Goal: Check status: Check status

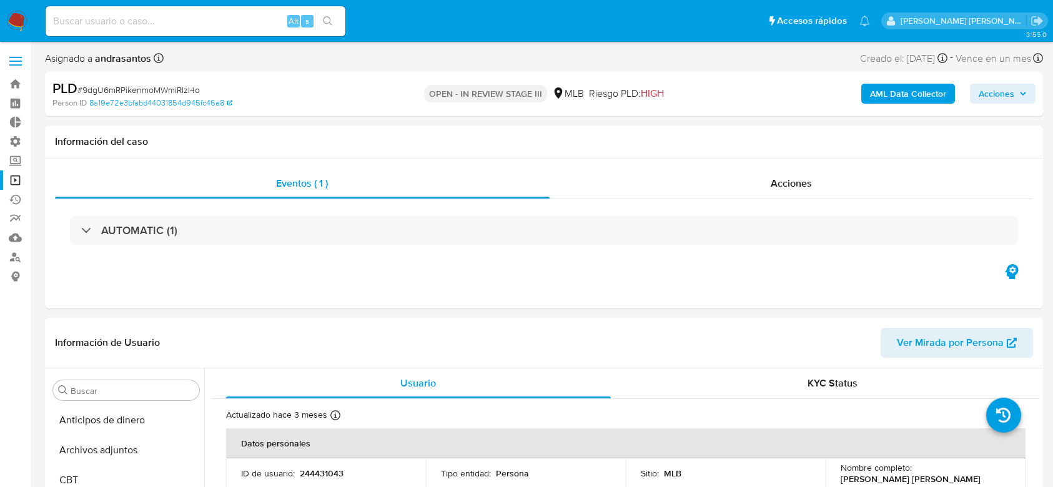
select select "10"
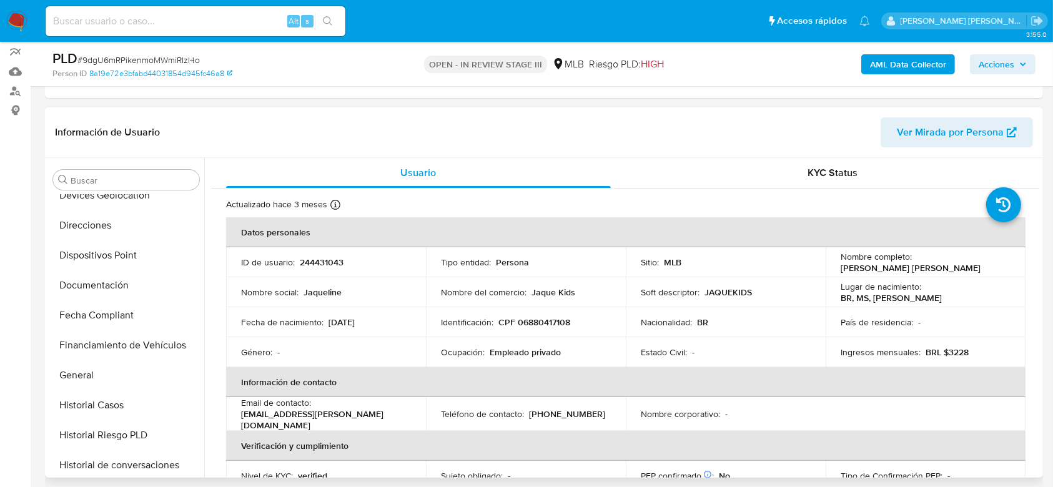
scroll to position [225, 0]
click at [117, 279] on button "Documentación" at bounding box center [121, 285] width 146 height 30
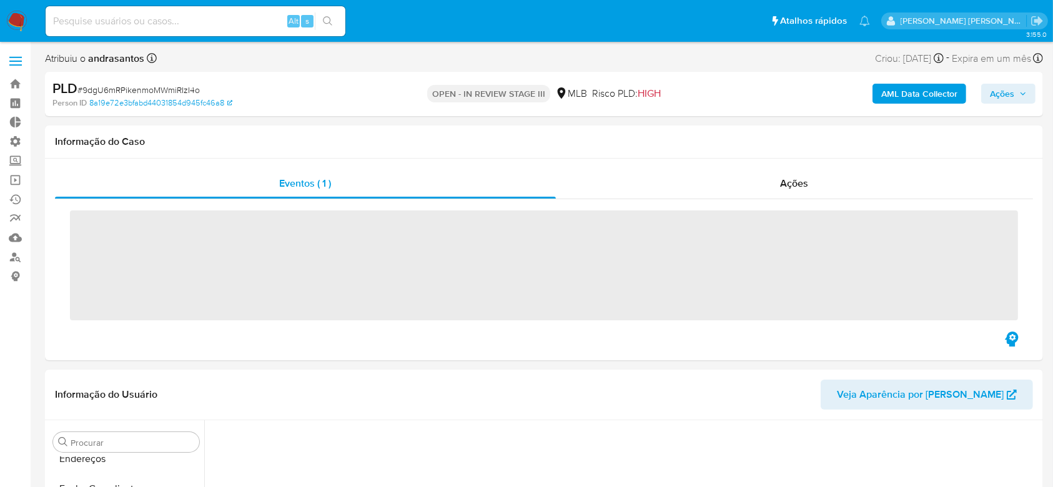
scroll to position [558, 0]
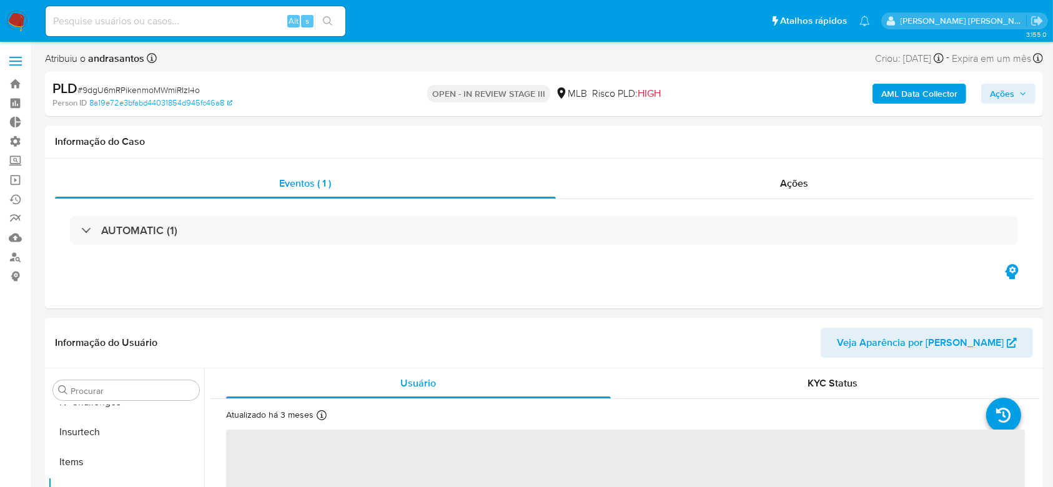
select select "10"
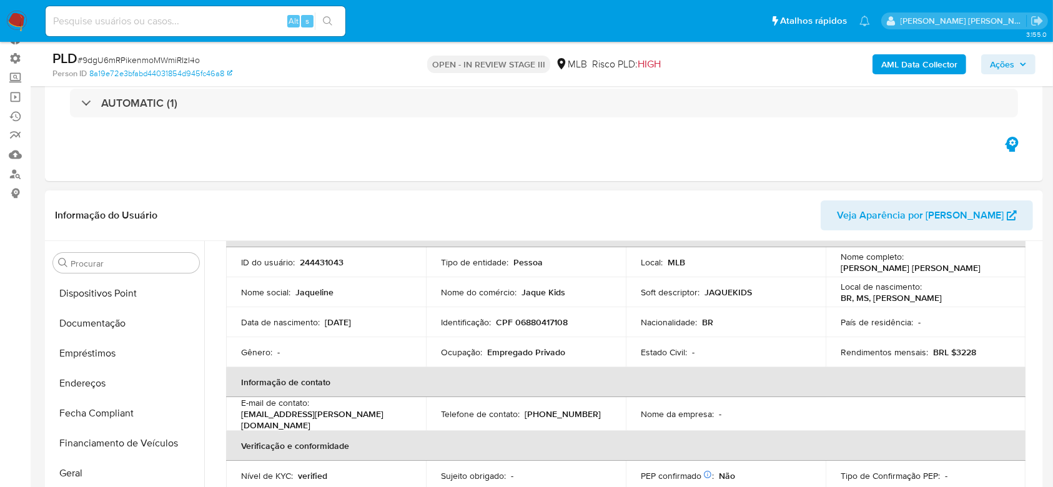
scroll to position [225, 0]
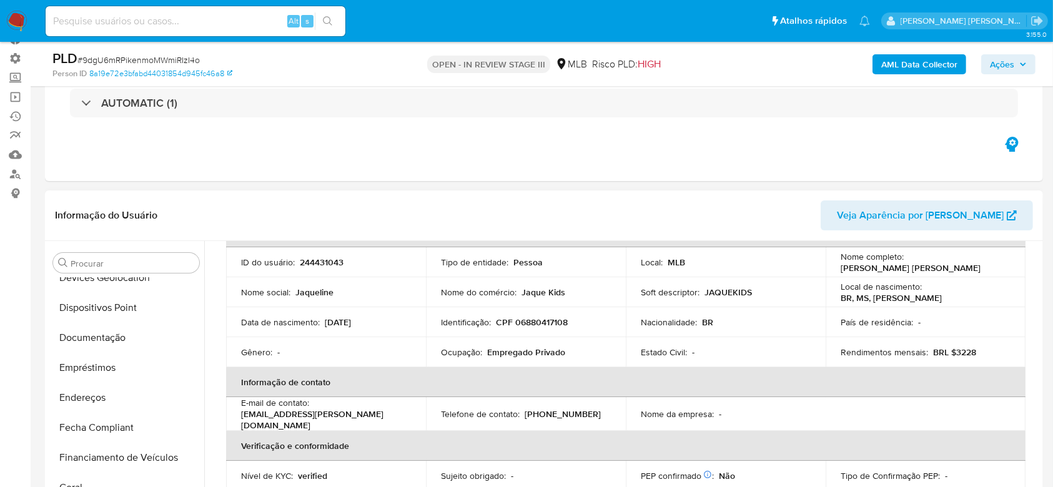
click at [120, 340] on button "Documentação" at bounding box center [126, 338] width 156 height 30
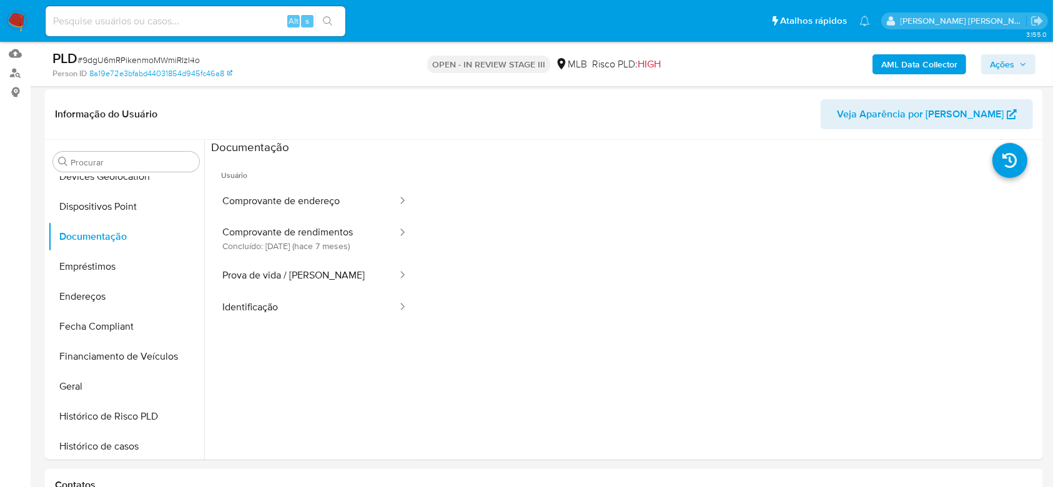
scroll to position [224, 0]
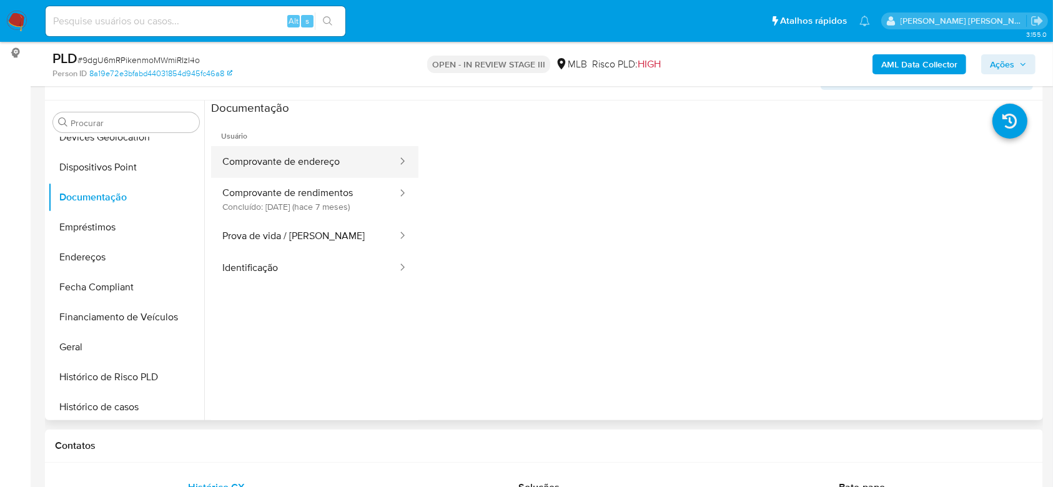
click at [299, 158] on button "Comprovante de endereço" at bounding box center [304, 162] width 187 height 32
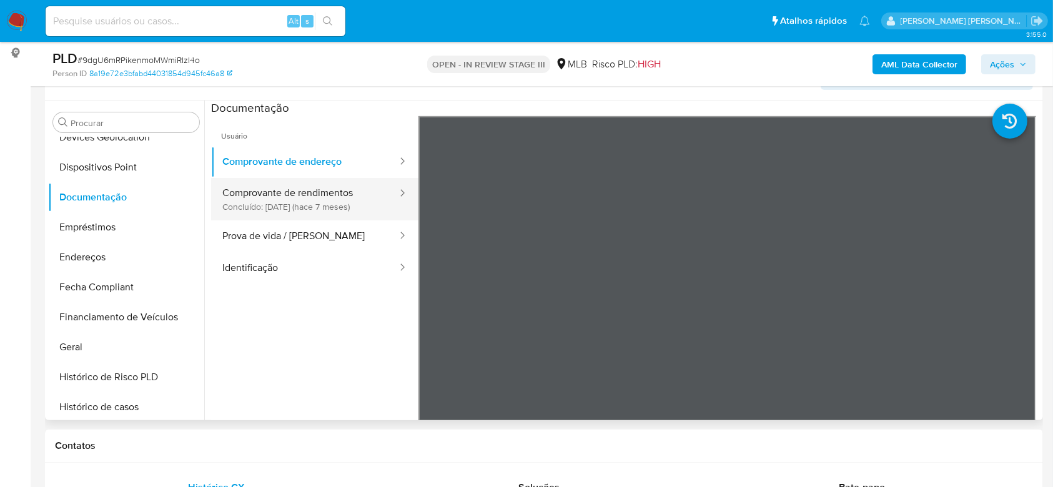
click at [257, 199] on button "Comprovante de rendimentos Concluído: 21/01/2025 (hace 7 meses)" at bounding box center [304, 199] width 187 height 42
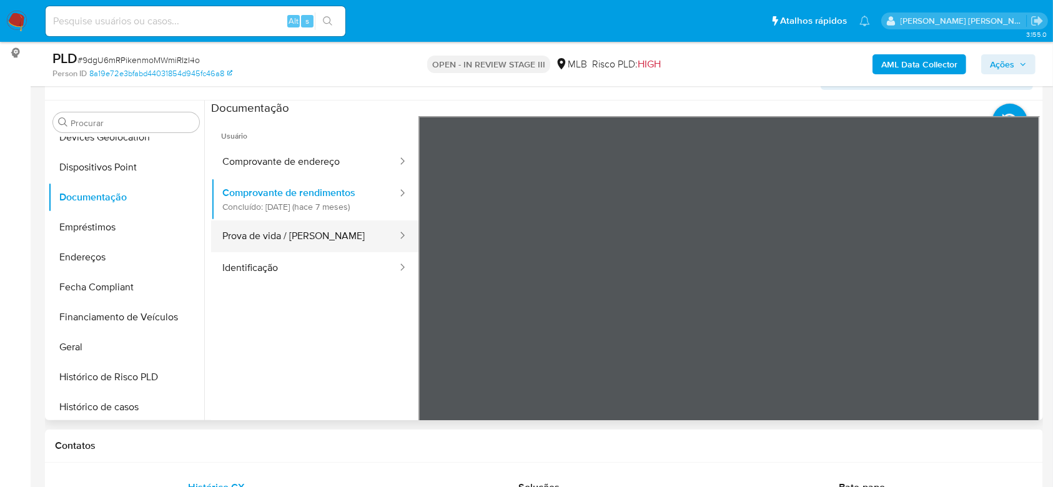
click at [285, 237] on button "Prova de vida / Selfie" at bounding box center [304, 236] width 187 height 32
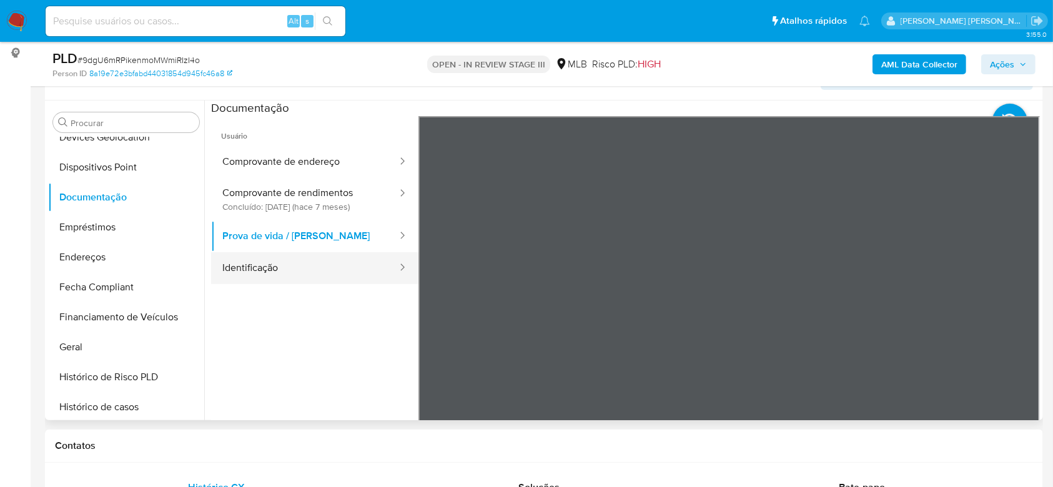
click at [260, 268] on button "Identificação" at bounding box center [304, 268] width 187 height 32
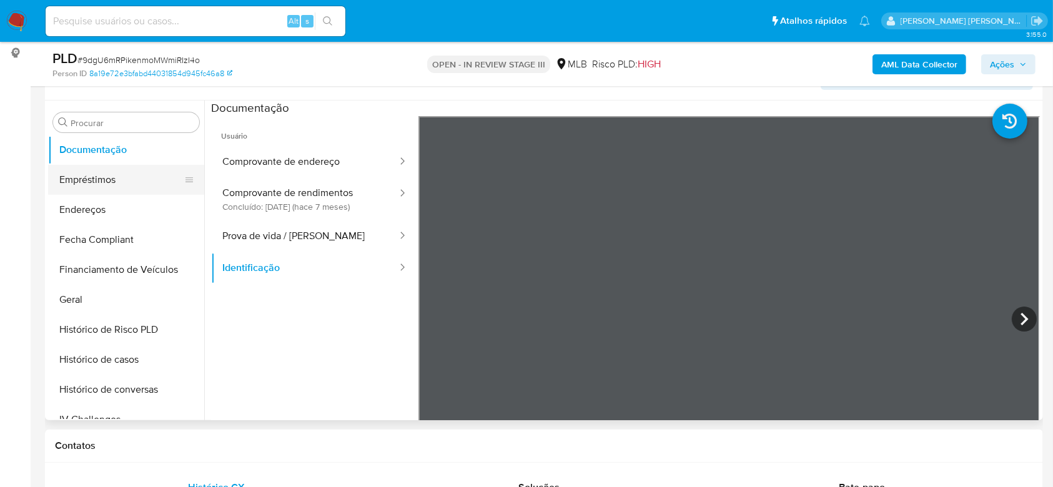
scroll to position [308, 0]
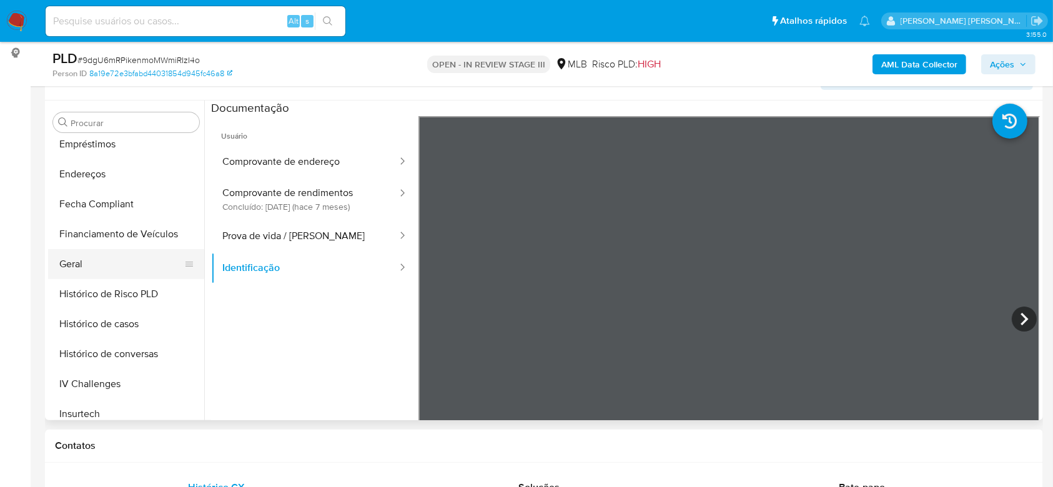
click at [91, 270] on button "Geral" at bounding box center [121, 264] width 146 height 30
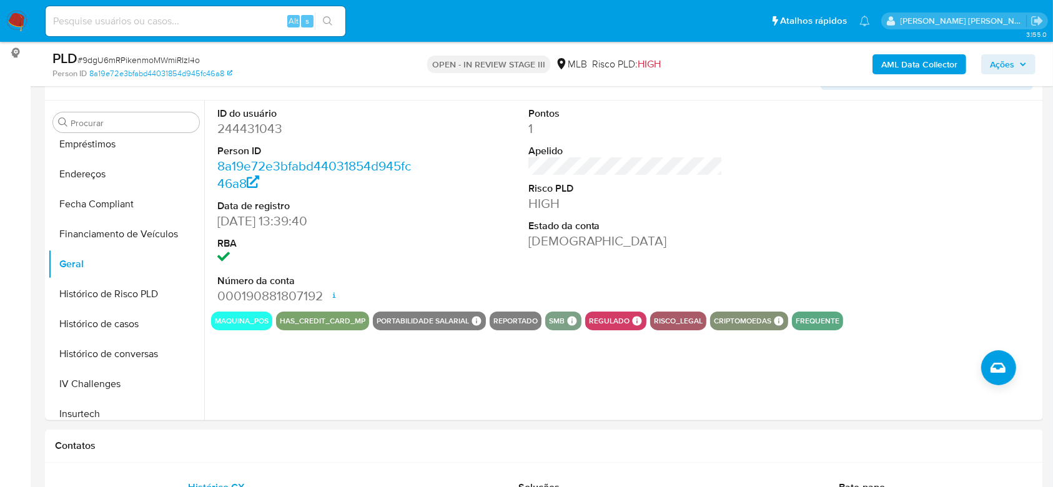
click at [170, 14] on input at bounding box center [196, 21] width 300 height 16
paste input "s706444e7yFACsR5N1n4Mbix"
type input "s706444e7yFACsR5N1n4Mbix"
click at [105, 330] on button "Histórico de casos" at bounding box center [121, 324] width 146 height 30
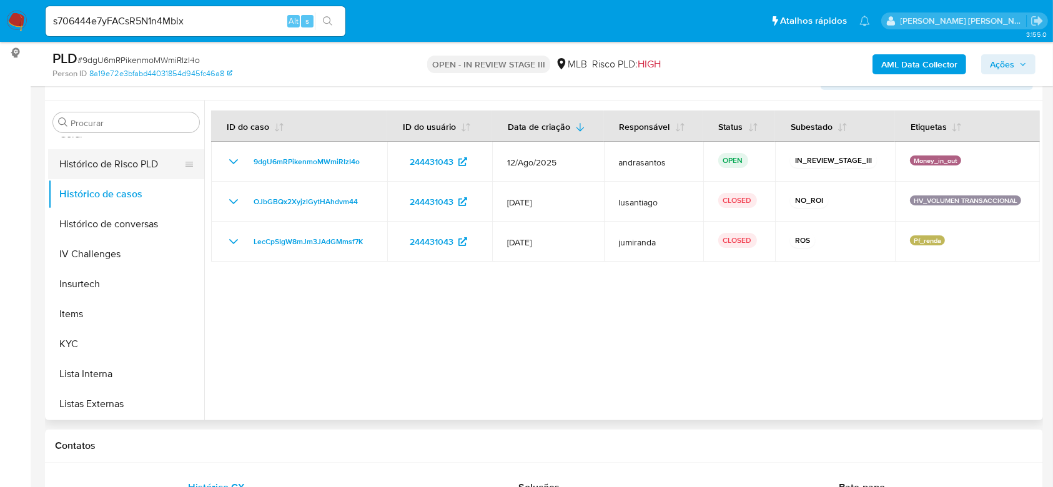
scroll to position [475, 0]
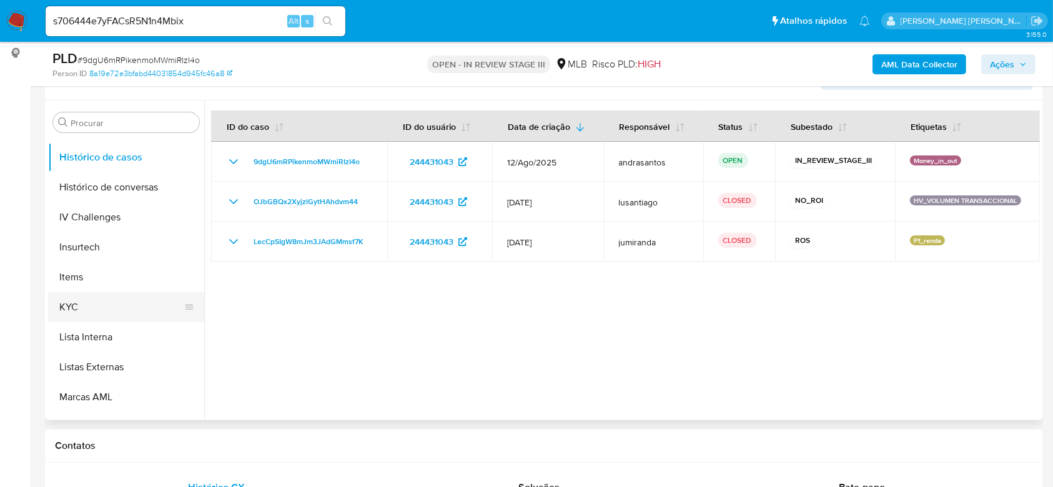
click at [99, 310] on button "KYC" at bounding box center [121, 307] width 146 height 30
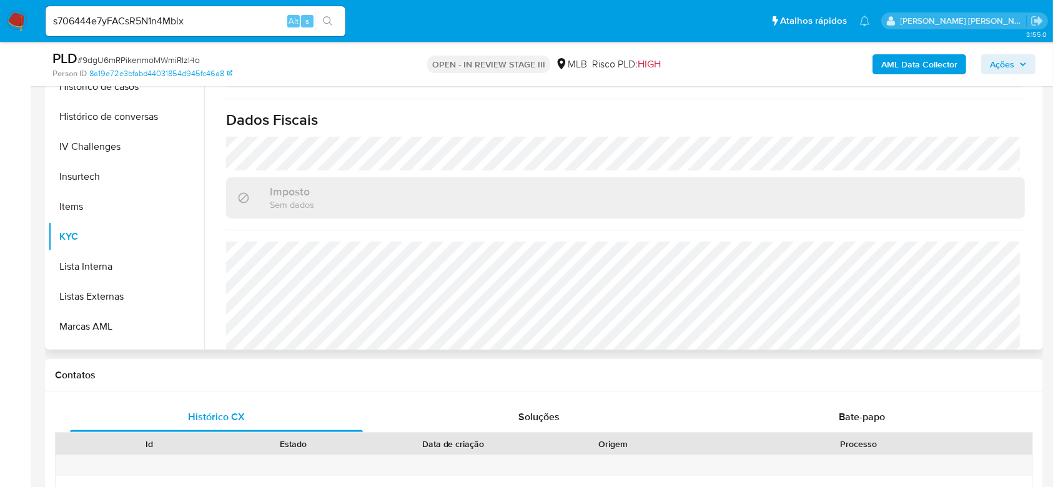
scroll to position [531, 0]
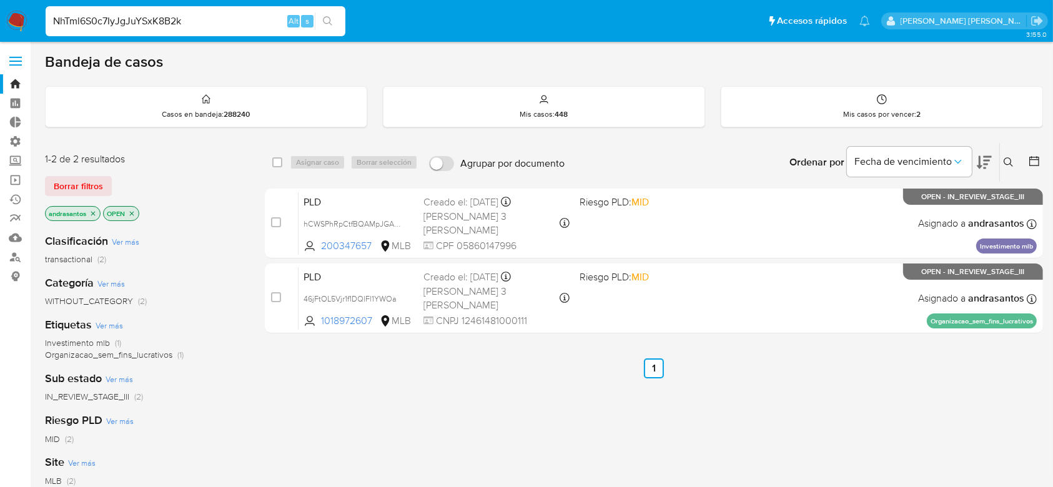
type input "NhTml6S0c7IyJgJuYSxK8B2k"
click at [335, 21] on button "search-icon" at bounding box center [328, 20] width 26 height 17
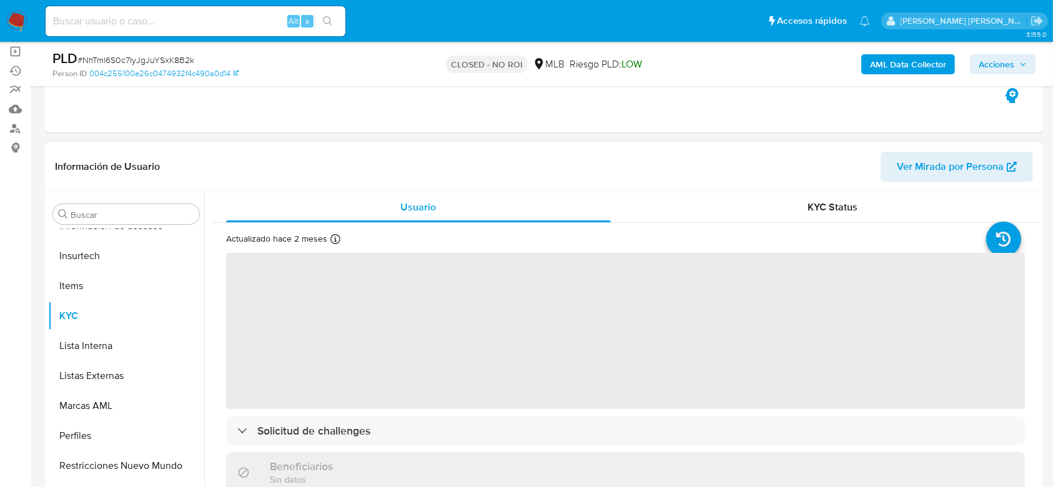
scroll to position [166, 0]
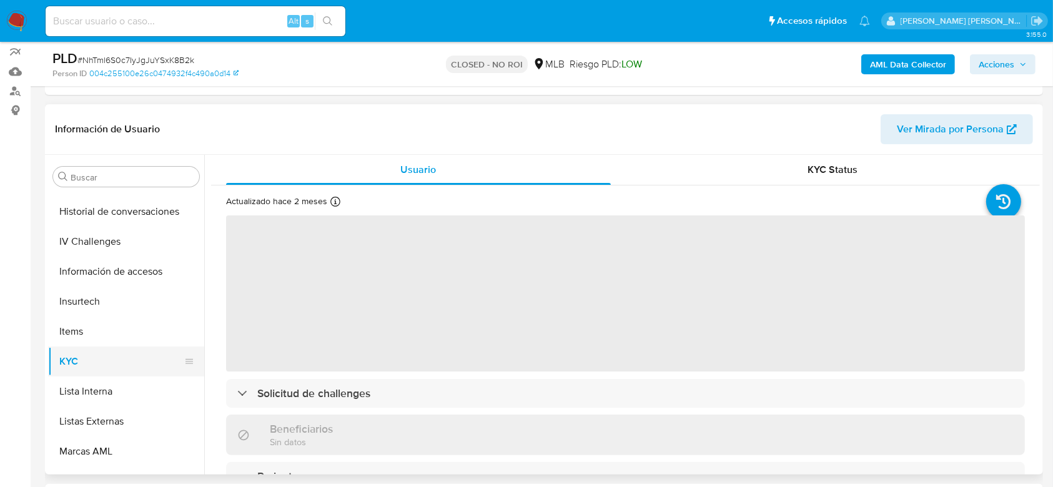
select select "10"
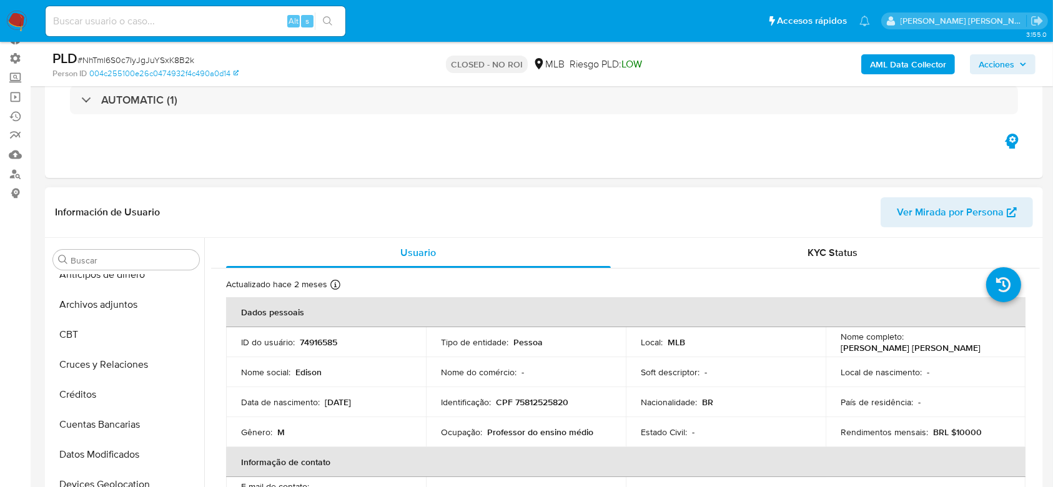
scroll to position [16, 0]
click at [124, 297] on button "Archivos adjuntos" at bounding box center [121, 304] width 146 height 30
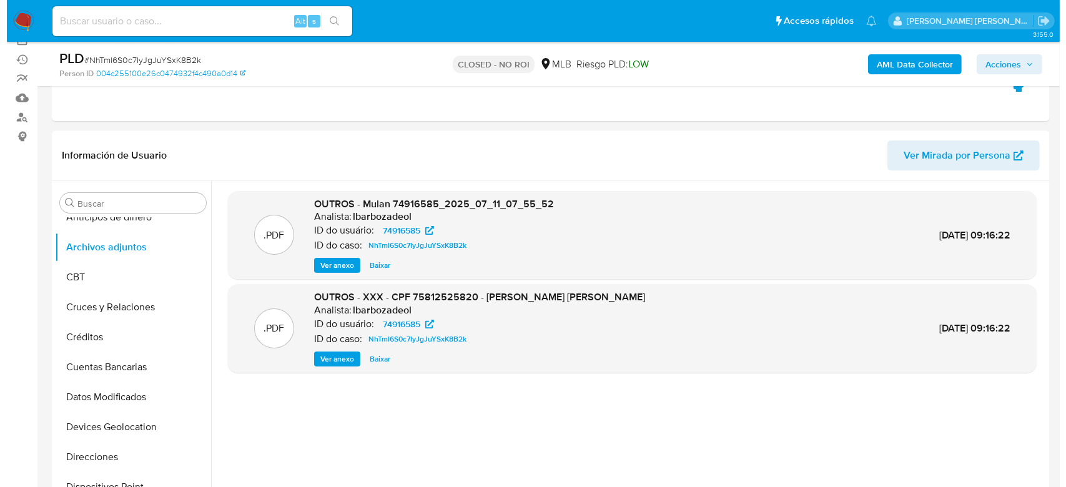
scroll to position [152, 0]
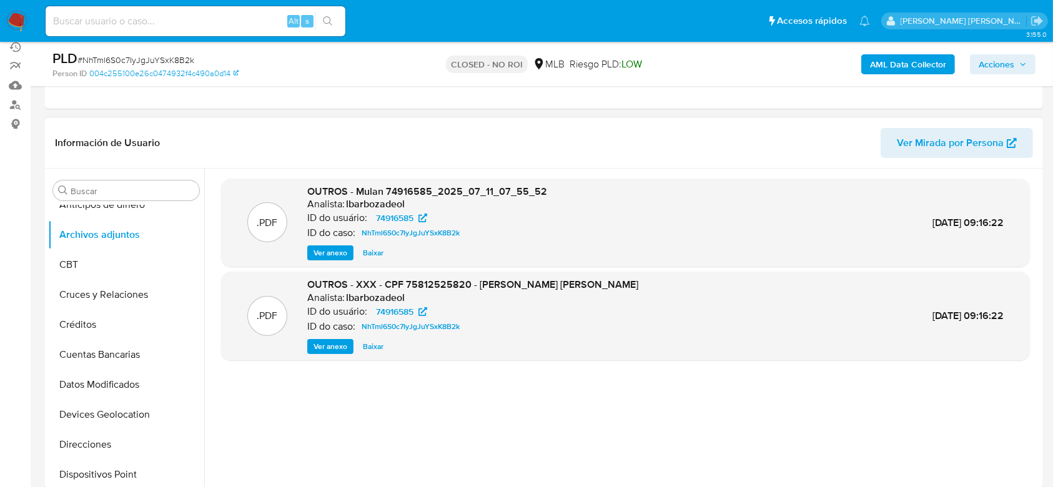
click at [320, 345] on span "Ver anexo" at bounding box center [331, 346] width 34 height 12
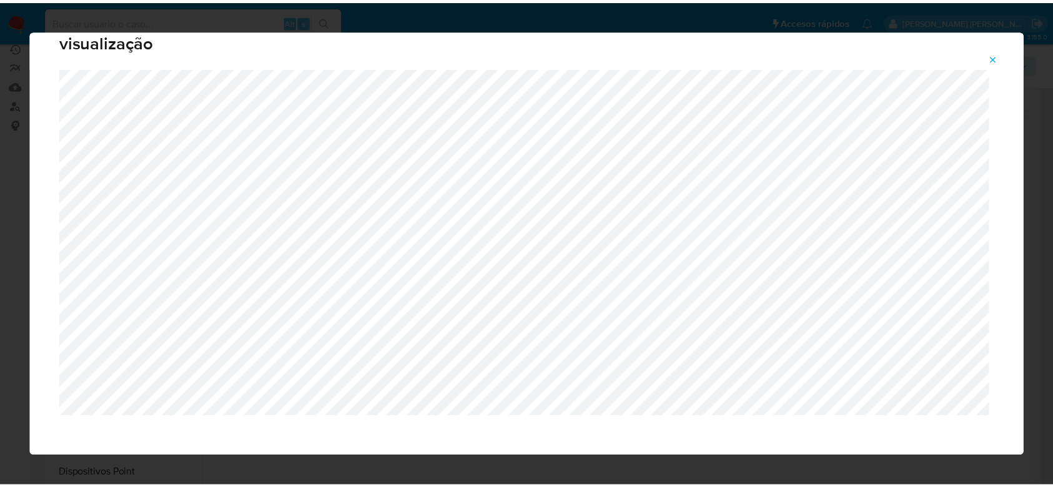
scroll to position [37, 0]
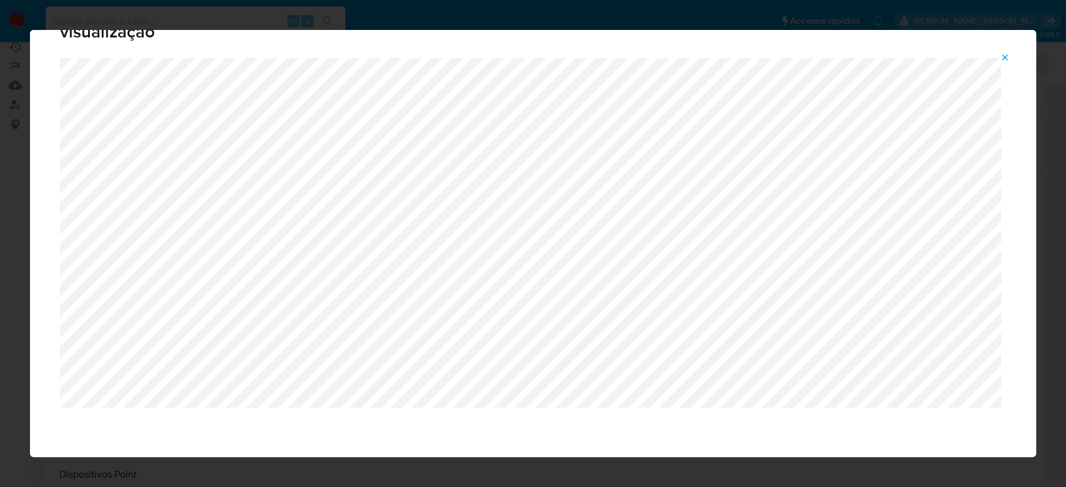
click at [1004, 59] on icon "Attachment preview" at bounding box center [1005, 57] width 10 height 10
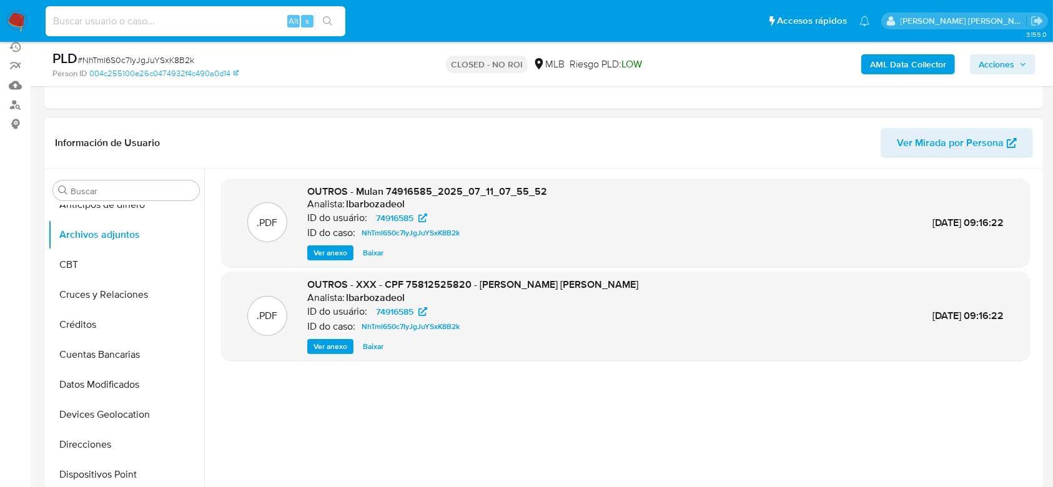
click at [156, 17] on input at bounding box center [196, 21] width 300 height 16
paste input "GVxZjRUwzswdmGh1yagAAhUk"
type input "GVxZjRUwzswdmGh1yagAAhUk"
click at [325, 12] on button "search-icon" at bounding box center [328, 20] width 26 height 17
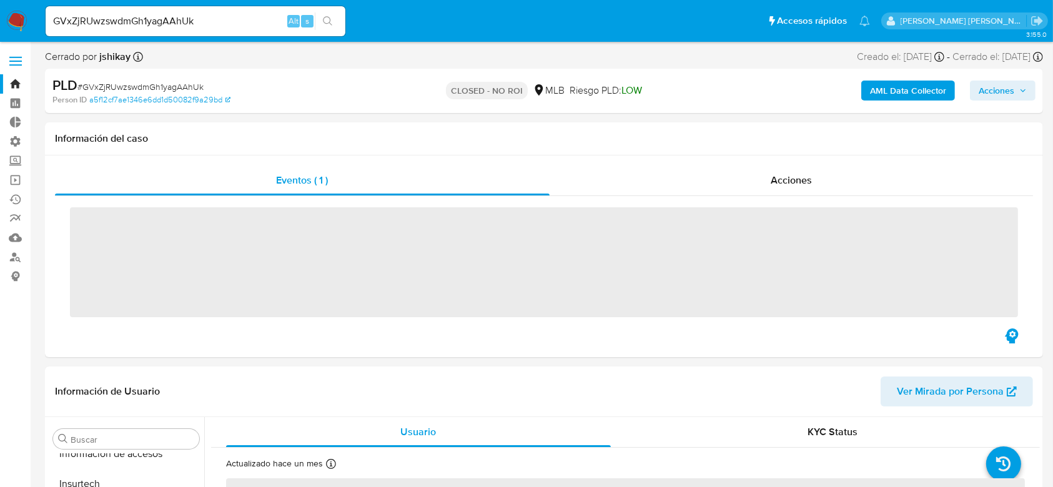
scroll to position [558, 0]
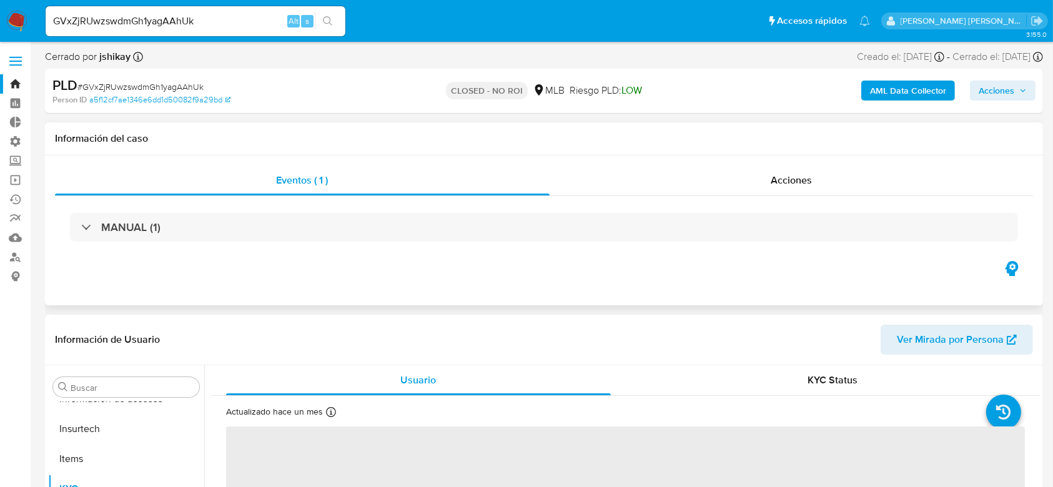
select select "10"
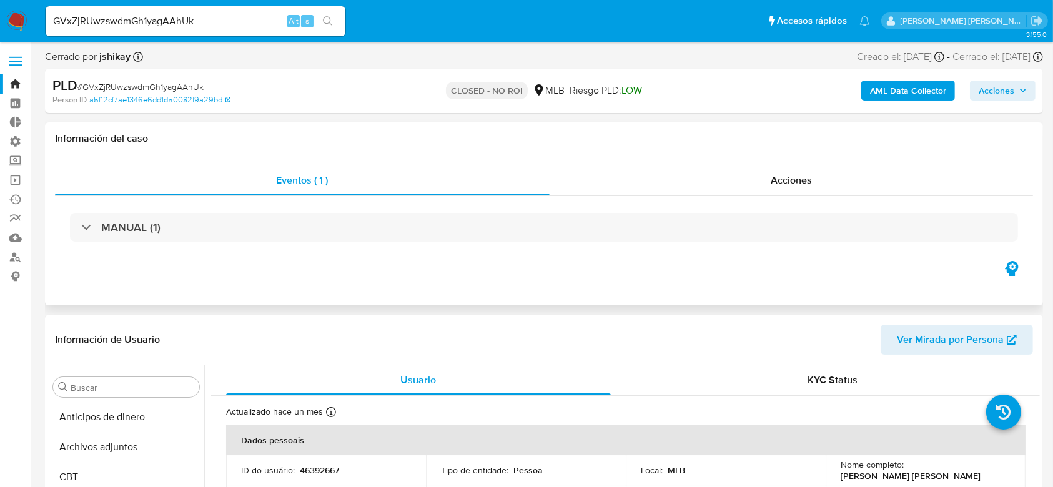
scroll to position [83, 0]
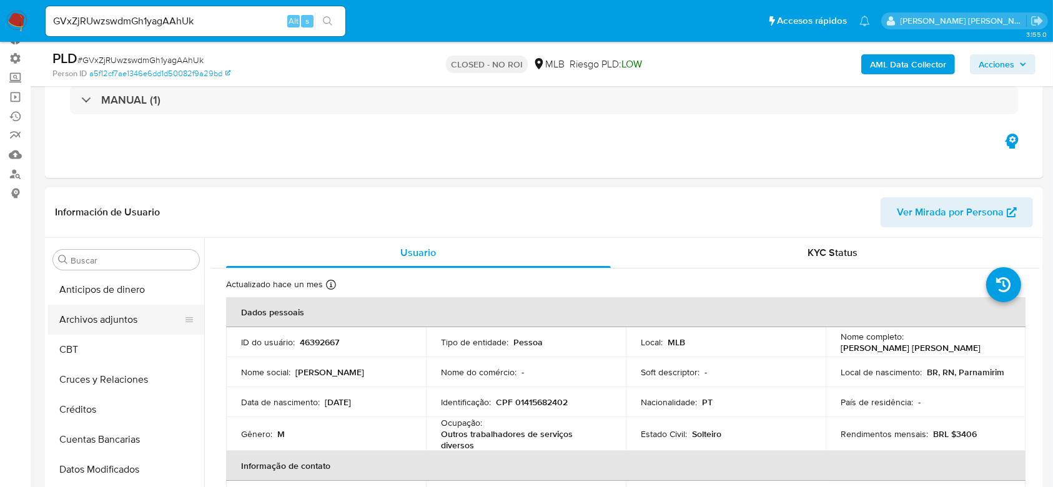
click at [116, 313] on button "Archivos adjuntos" at bounding box center [121, 320] width 146 height 30
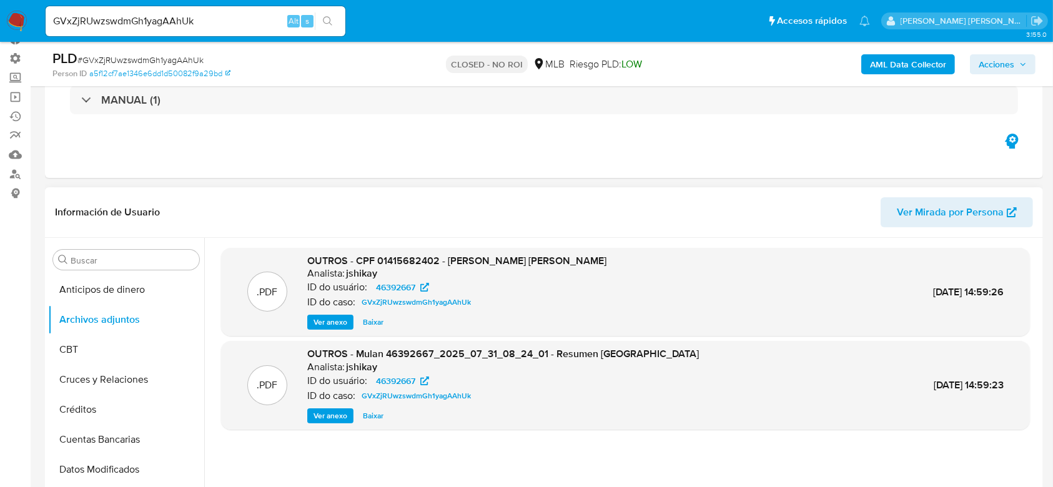
click at [332, 417] on span "Ver anexo" at bounding box center [331, 416] width 34 height 12
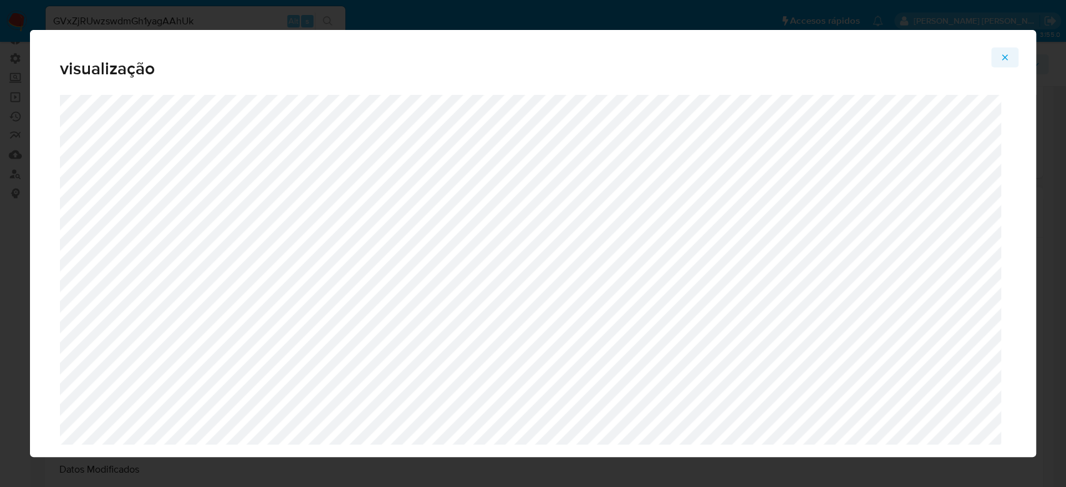
click at [1002, 59] on icon "Attachment preview" at bounding box center [1005, 57] width 10 height 10
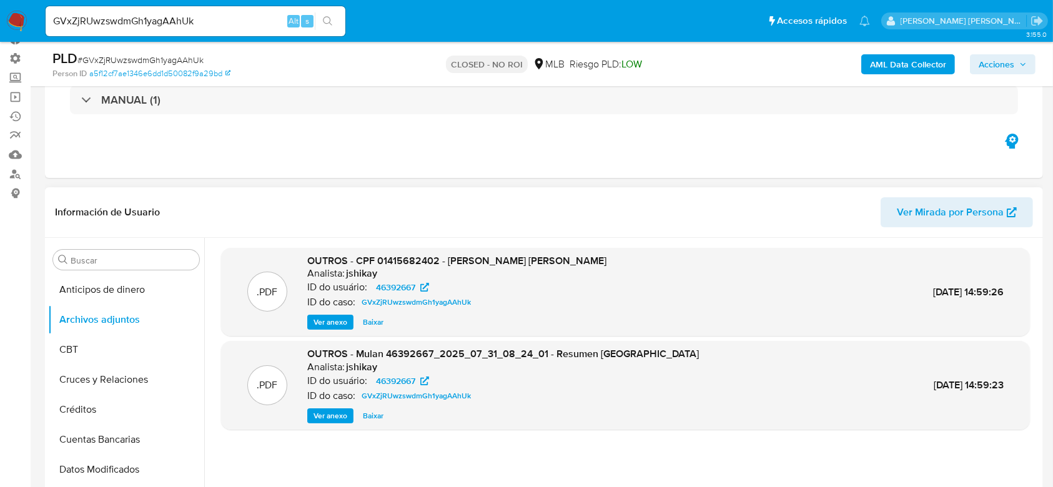
click at [337, 320] on span "Ver anexo" at bounding box center [331, 322] width 34 height 12
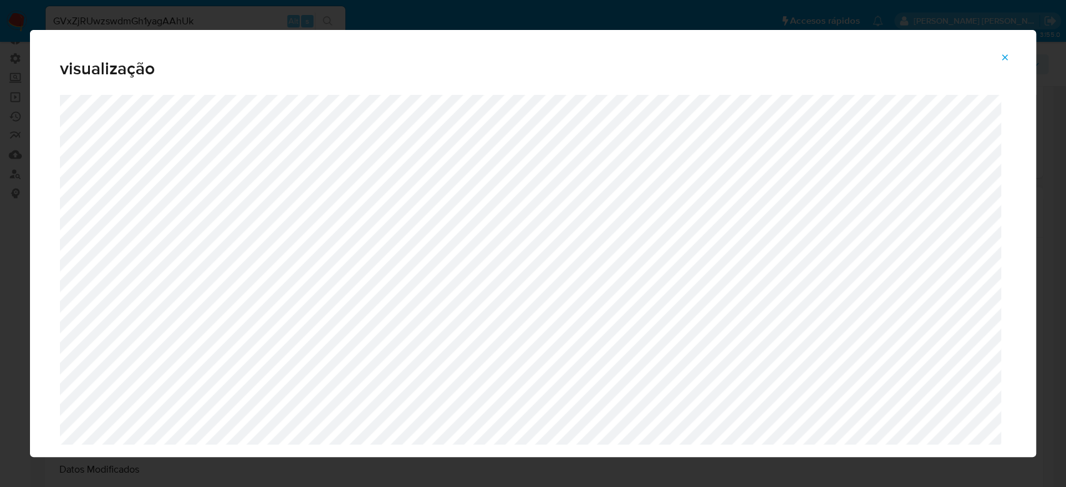
click at [1007, 57] on icon "Attachment preview" at bounding box center [1005, 57] width 10 height 10
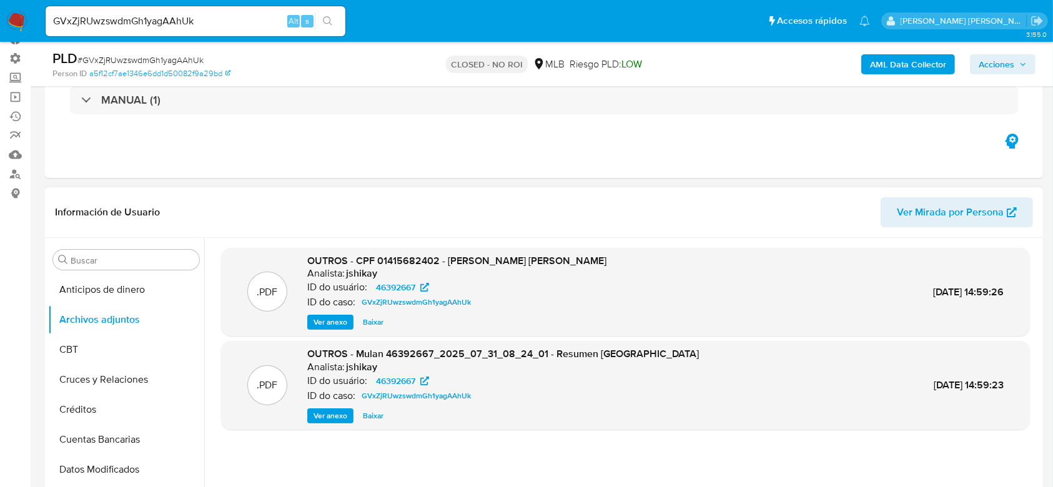
click at [332, 23] on icon "search-icon" at bounding box center [328, 21] width 10 height 10
click at [130, 21] on input "GVxZjRUwzswdmGh1yagAAhUk" at bounding box center [196, 21] width 300 height 16
paste input "s706444e7yFACsR5N1n4Mbix"
type input "s706444e7yFACsR5N1n4Mbix"
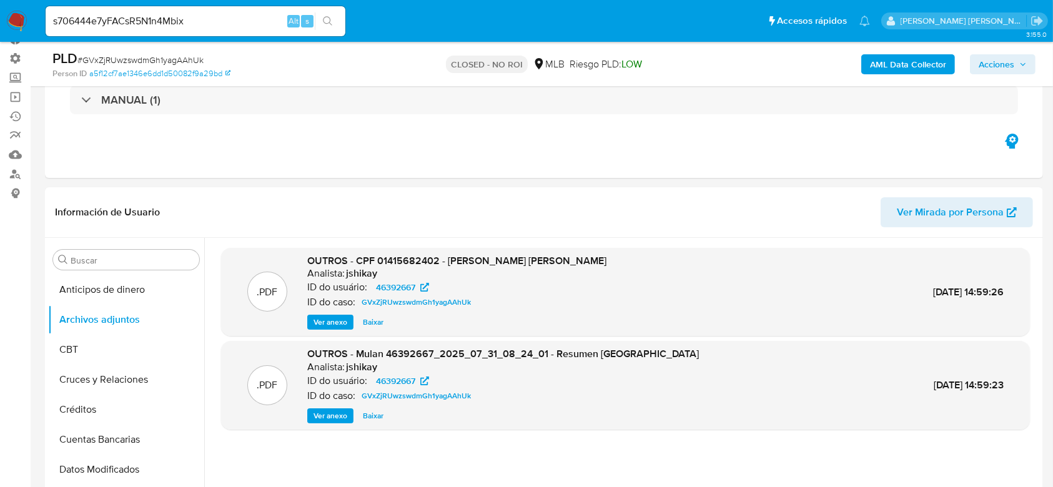
click at [323, 18] on icon "search-icon" at bounding box center [328, 21] width 10 height 10
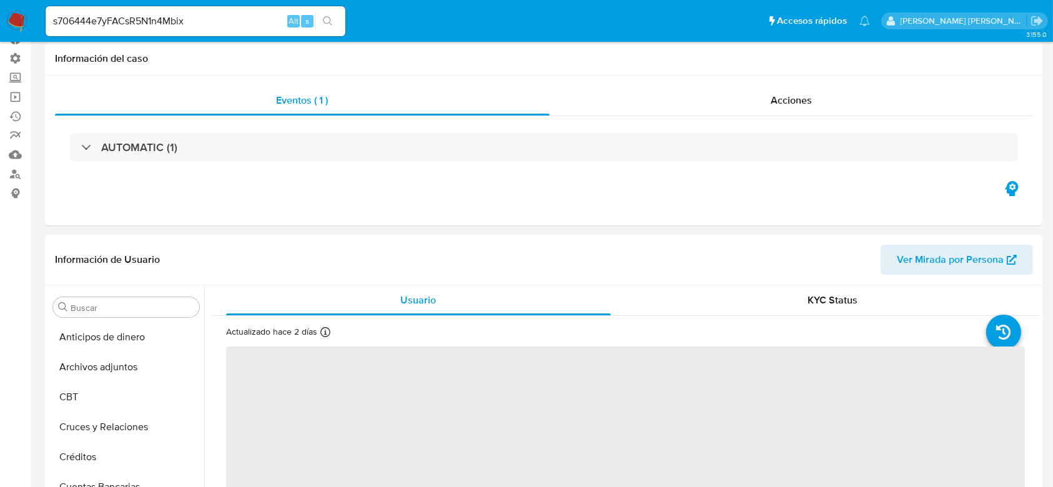
select select "10"
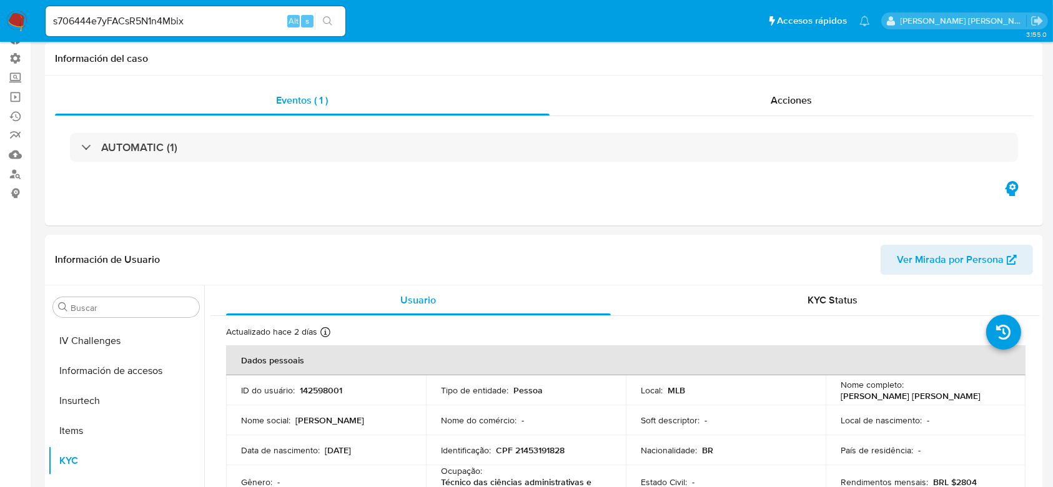
scroll to position [558, 0]
click at [130, 24] on input "s706444e7yFACsR5N1n4Mbix" at bounding box center [196, 21] width 300 height 16
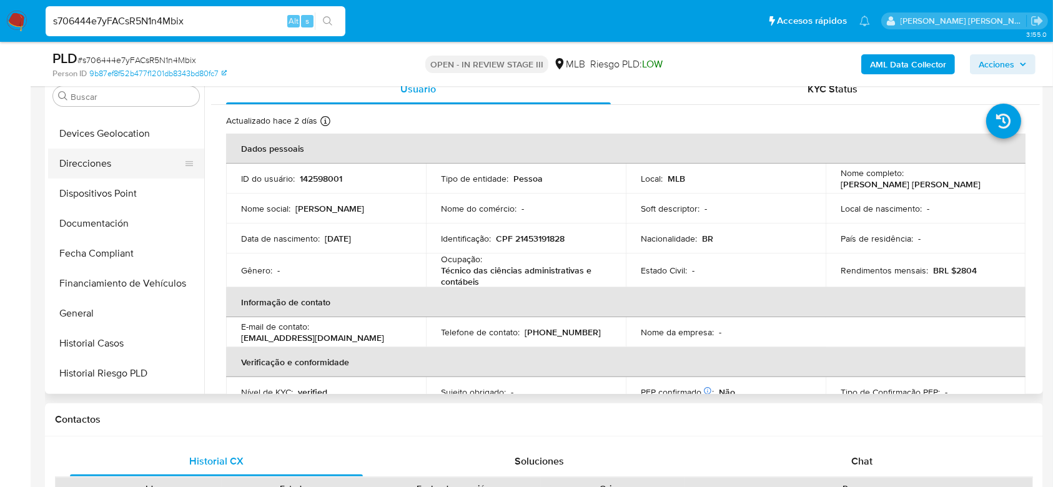
scroll to position [225, 0]
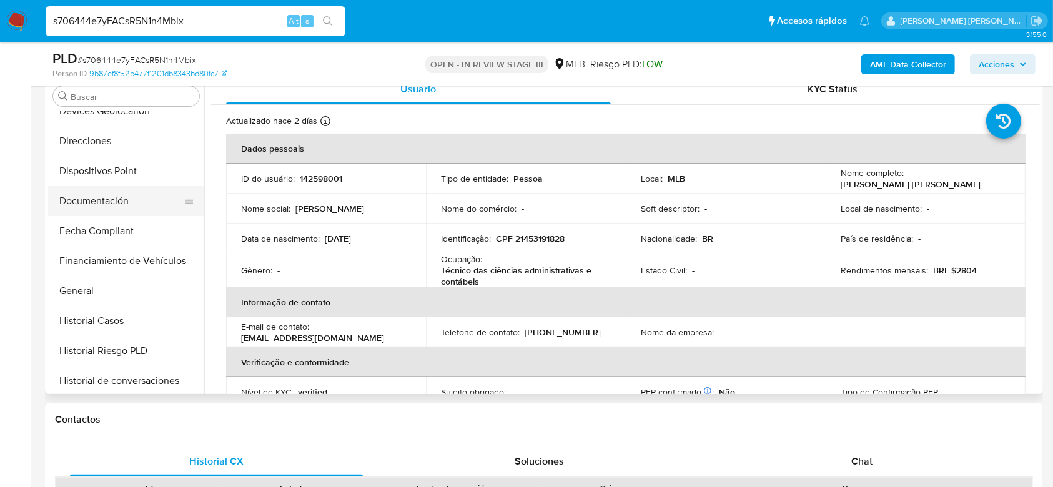
click at [102, 197] on button "Documentación" at bounding box center [121, 201] width 146 height 30
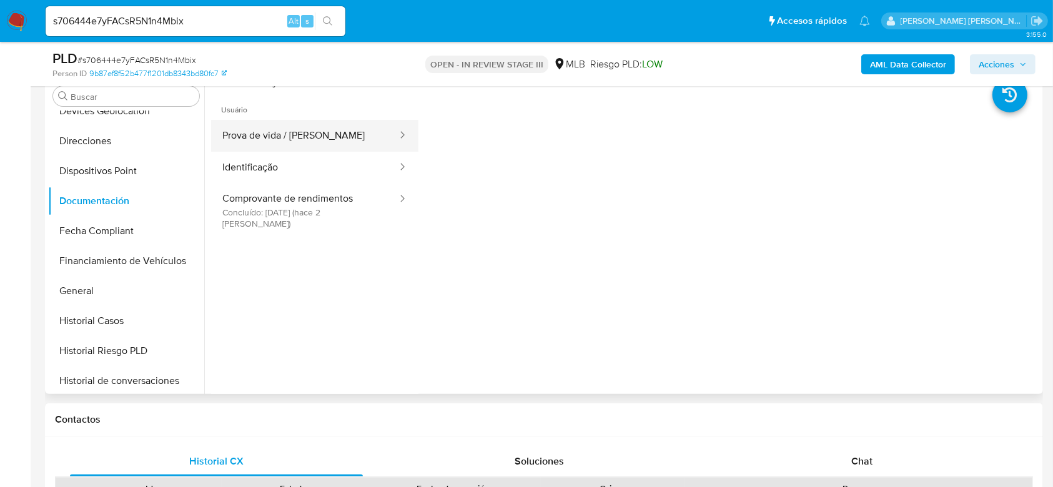
click at [285, 137] on button "Prova de vida / [PERSON_NAME]" at bounding box center [304, 136] width 187 height 32
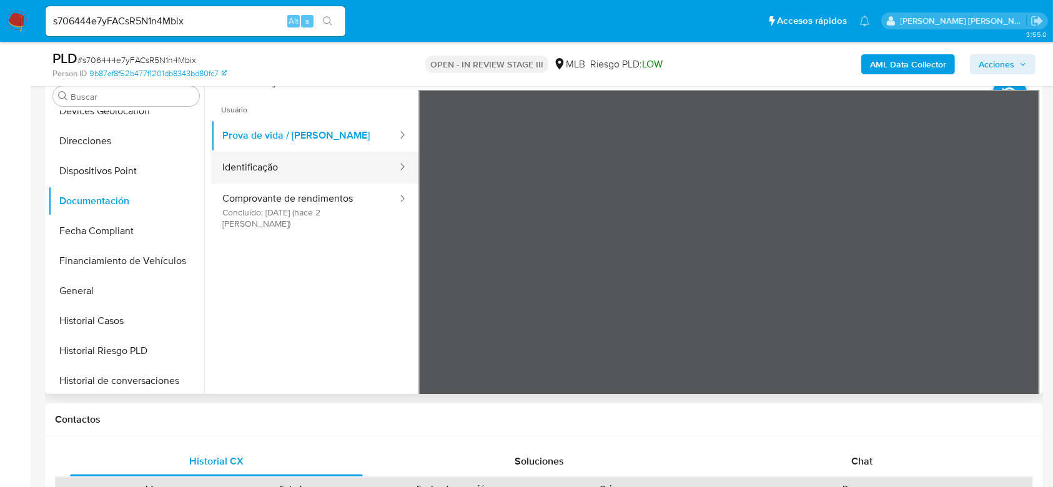
click at [250, 169] on button "Identificação" at bounding box center [304, 168] width 187 height 32
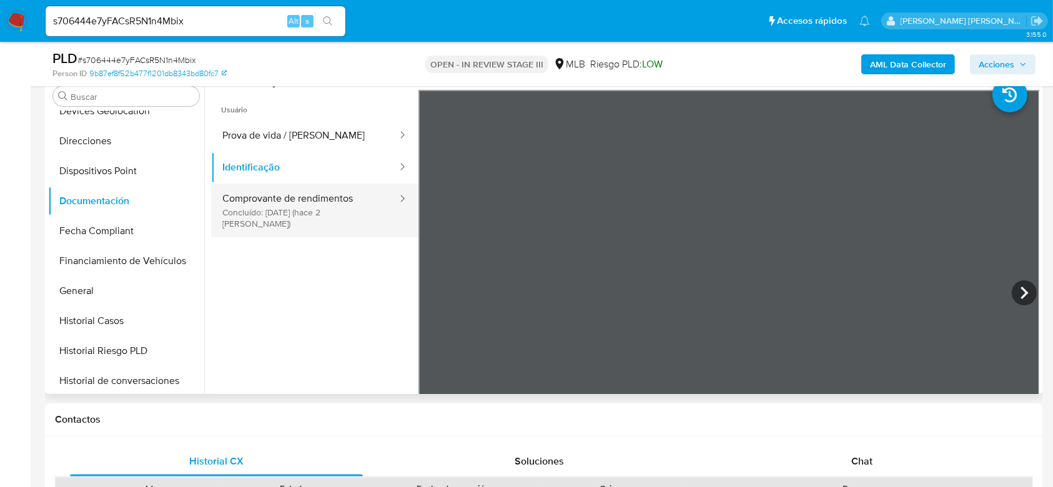
click at [291, 211] on button "Comprovante de rendimentos Concluído: 20/08/2025 (hace 2 días)" at bounding box center [304, 211] width 187 height 54
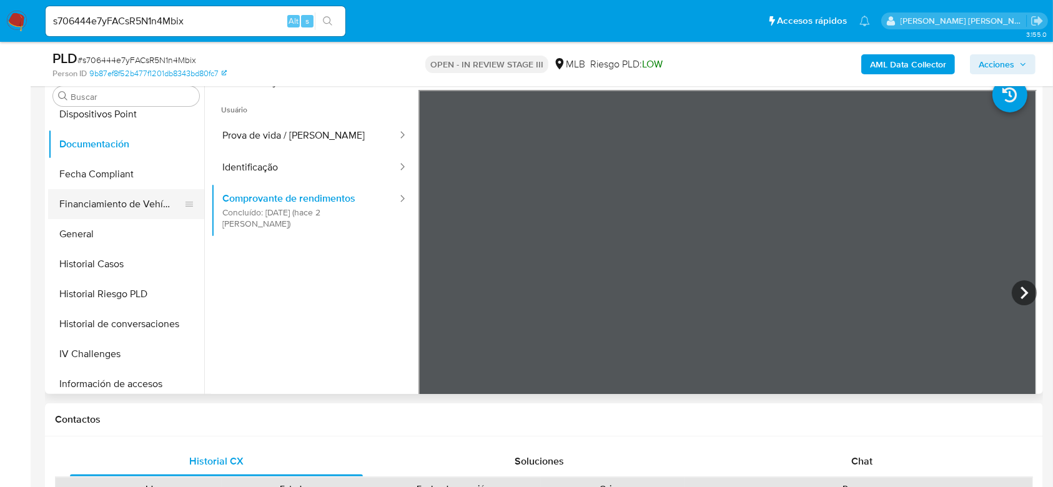
scroll to position [308, 0]
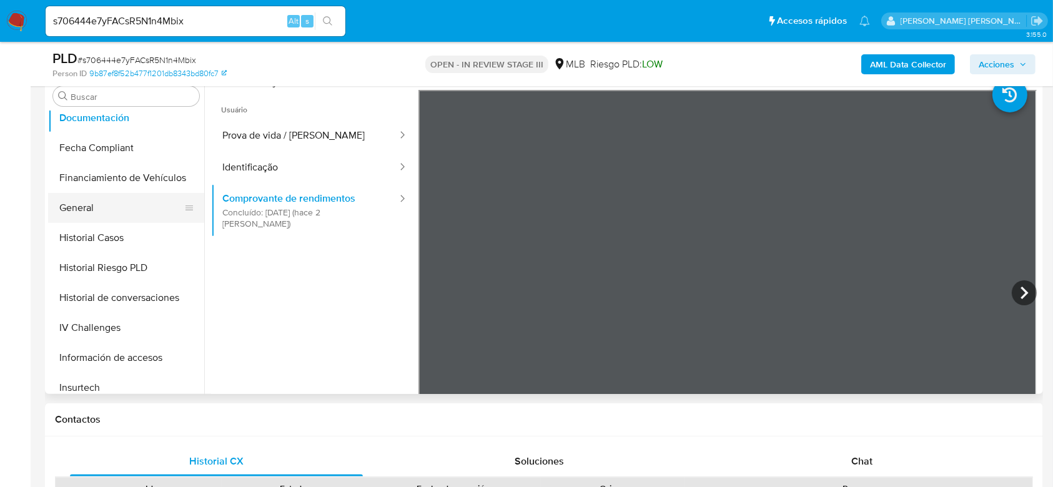
click at [100, 209] on button "General" at bounding box center [121, 208] width 146 height 30
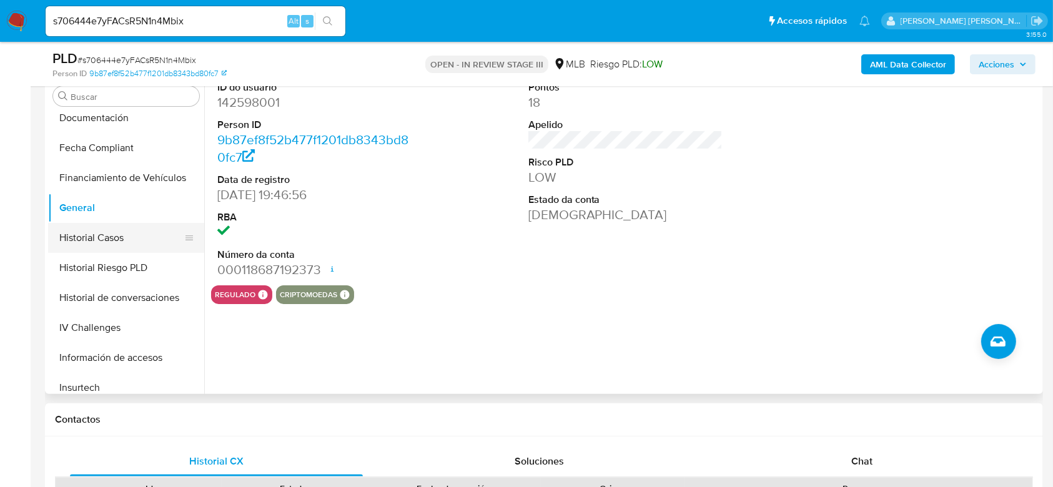
click at [122, 241] on button "Historial Casos" at bounding box center [121, 238] width 146 height 30
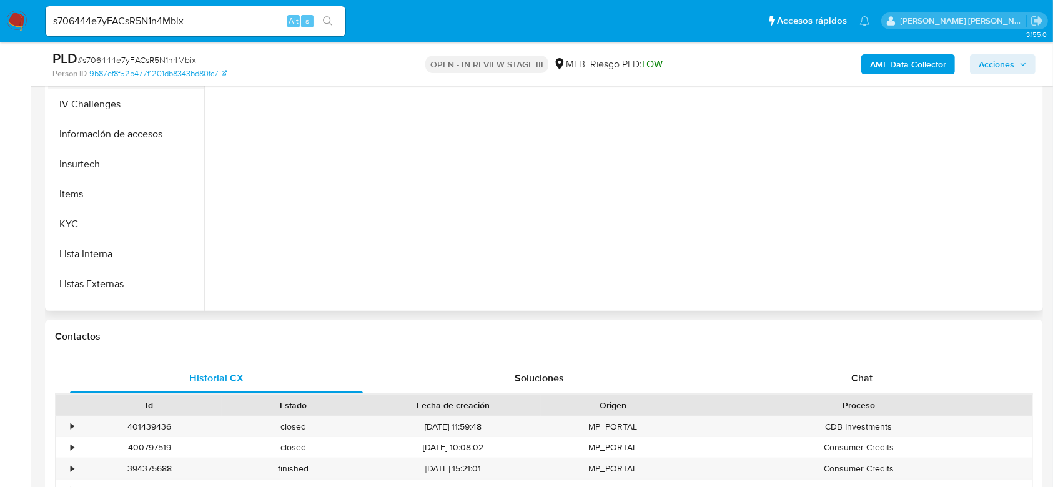
scroll to position [475, 0]
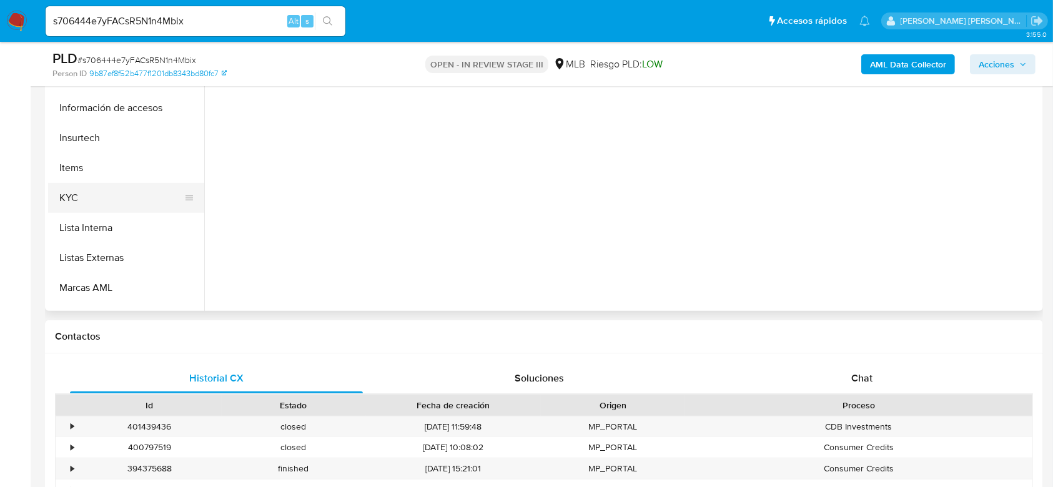
click at [97, 192] on button "KYC" at bounding box center [121, 198] width 146 height 30
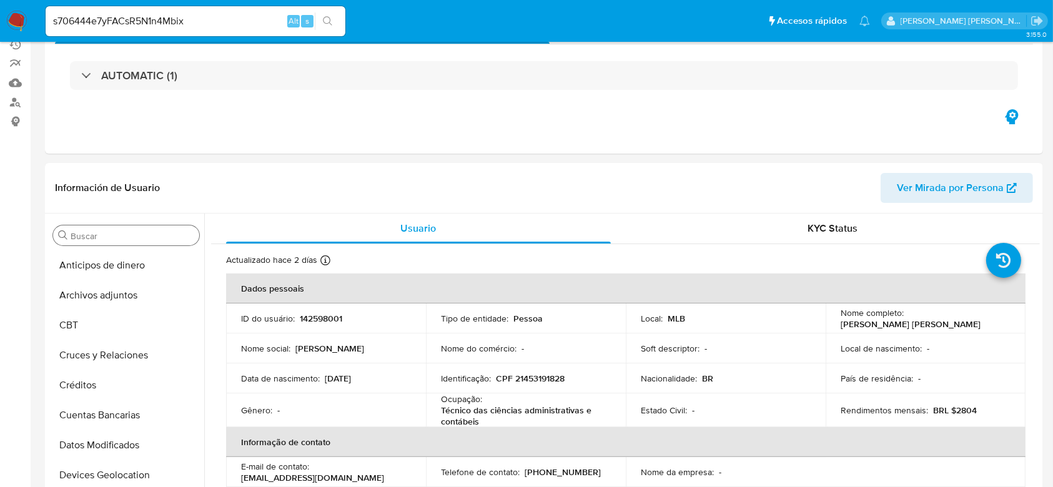
scroll to position [0, 0]
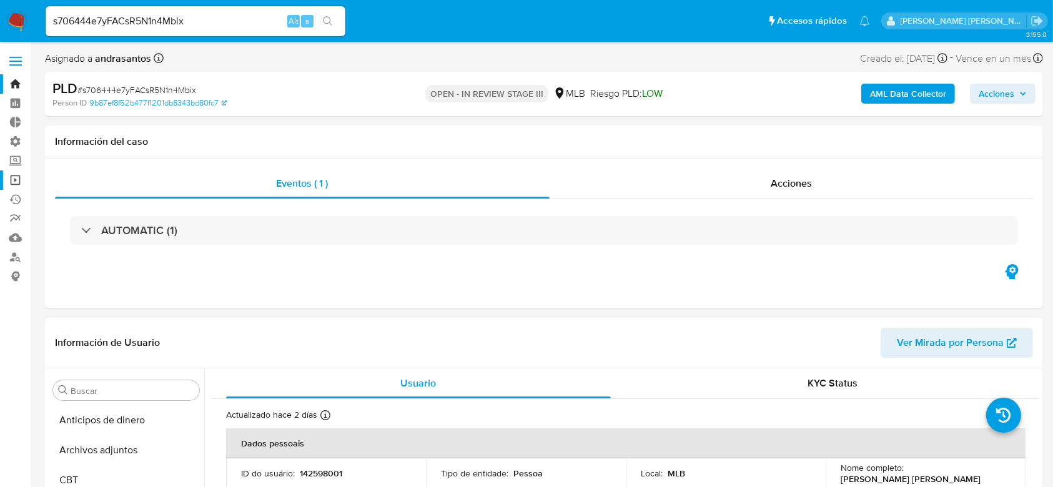
click at [15, 182] on link "Operaciones masivas" at bounding box center [74, 179] width 149 height 19
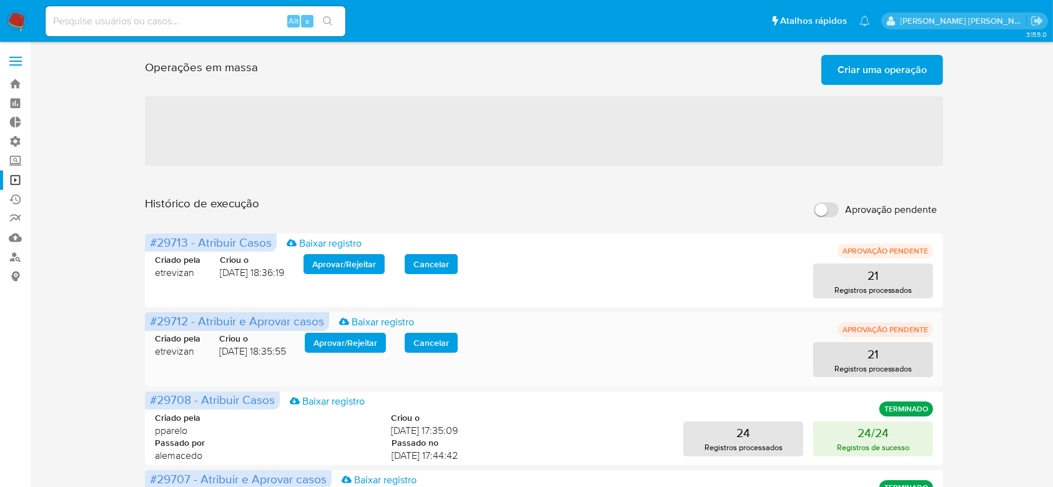
click at [358, 342] on span "Aprovar / Rejeitar" at bounding box center [346, 342] width 64 height 17
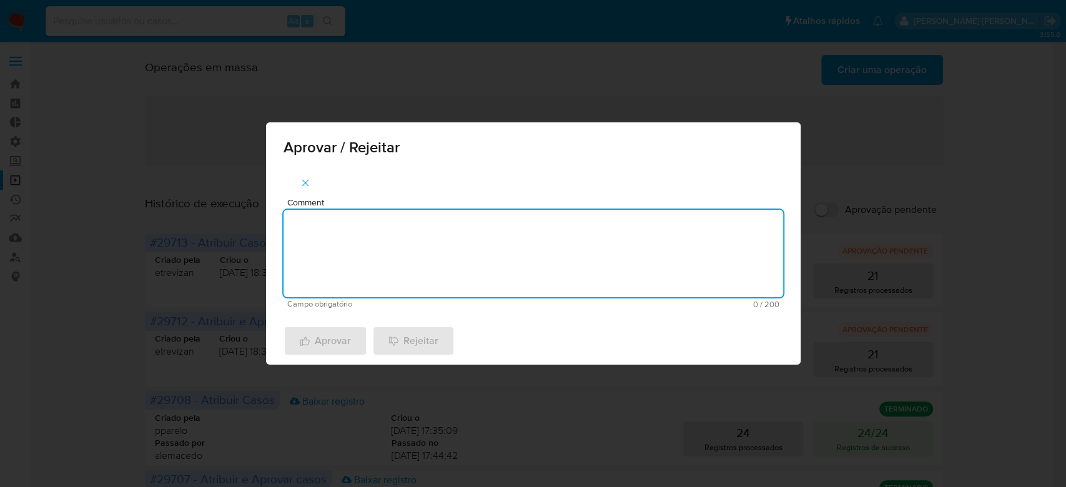
click at [407, 265] on textarea "Comment" at bounding box center [534, 253] width 500 height 87
drag, startPoint x: 378, startPoint y: 220, endPoint x: 243, endPoint y: 200, distance: 136.3
click at [243, 200] on div "Aprovar / Rejeitar Comment Para tratamento. Campo obrigatório 16 / 200 184 cara…" at bounding box center [533, 243] width 1066 height 487
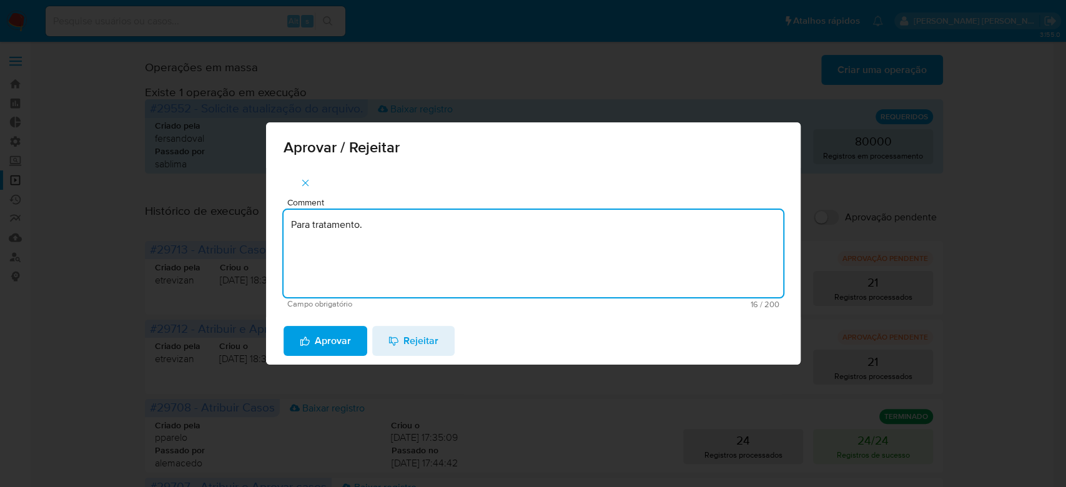
click at [337, 270] on textarea "Para tratamento." at bounding box center [534, 253] width 500 height 87
type textarea "Para tratamento."
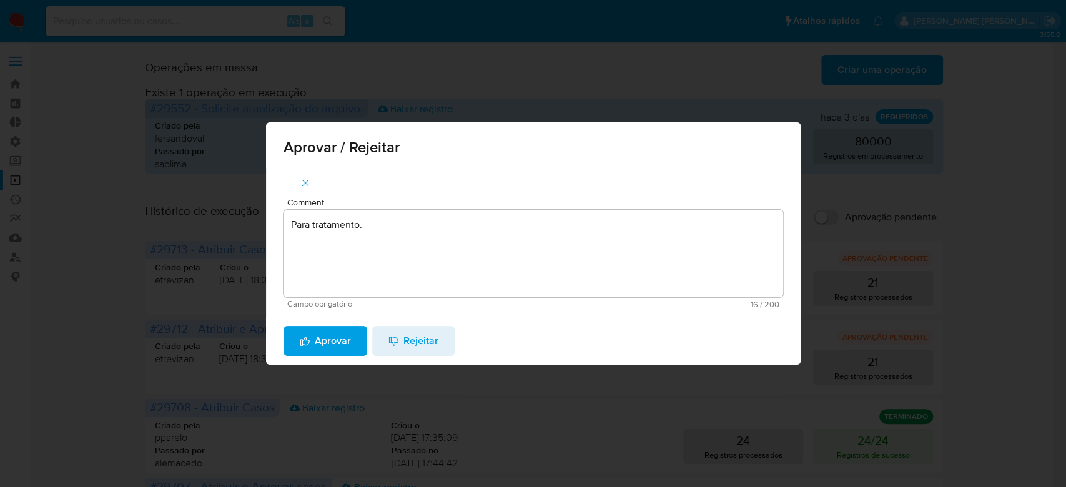
click at [315, 345] on span "Aprovar" at bounding box center [325, 340] width 51 height 27
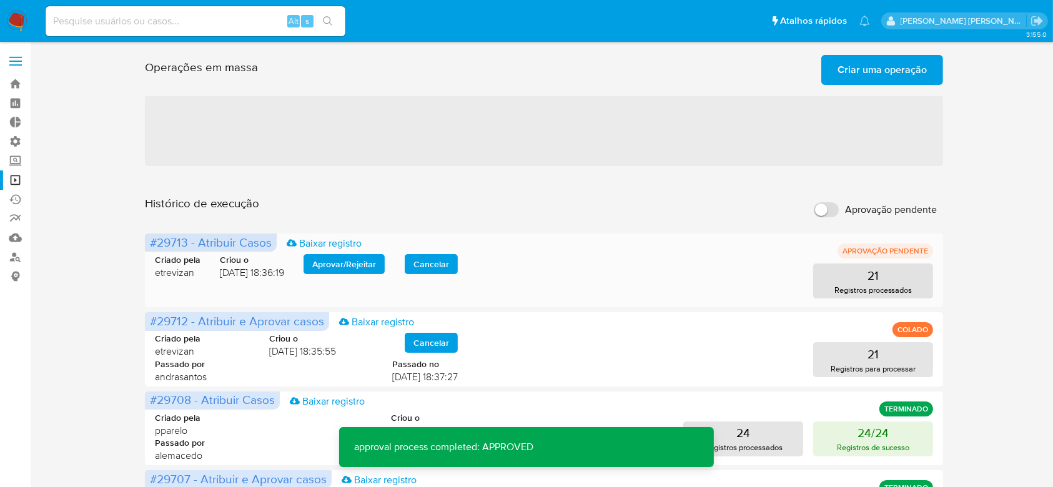
click at [350, 269] on span "Aprovar / Rejeitar" at bounding box center [344, 263] width 64 height 17
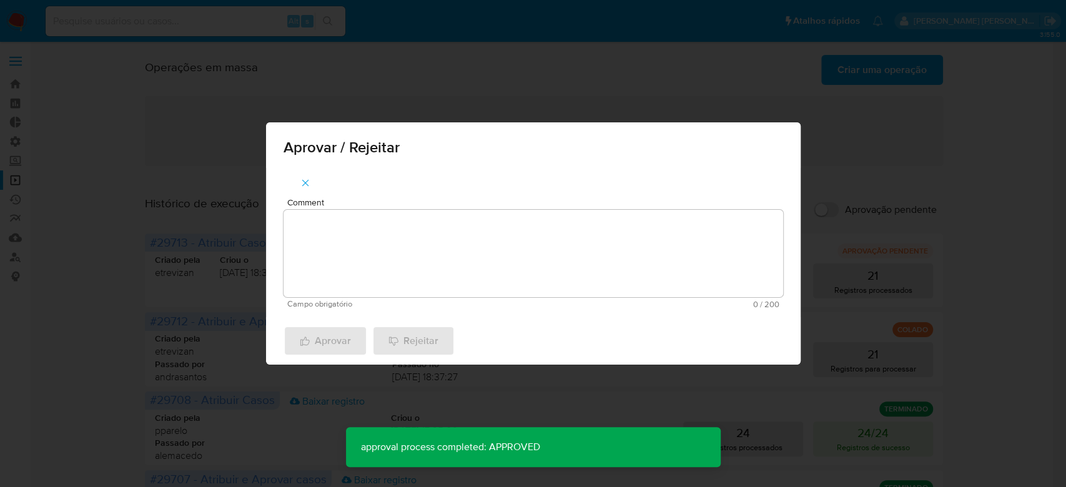
click at [348, 237] on textarea "Comment" at bounding box center [534, 253] width 500 height 87
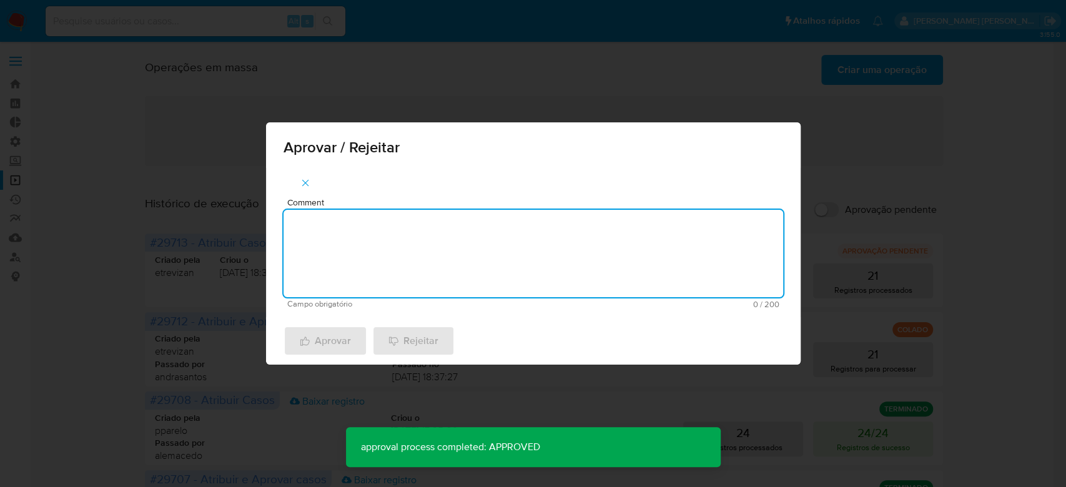
paste textarea "Para tratamento."
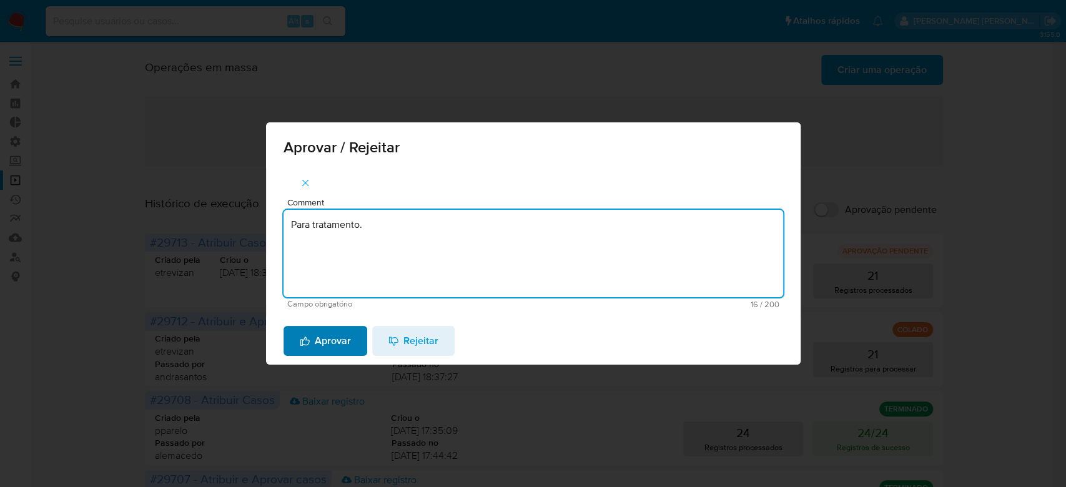
type textarea "Para tratamento."
click at [334, 352] on span "Aprovar" at bounding box center [325, 340] width 51 height 27
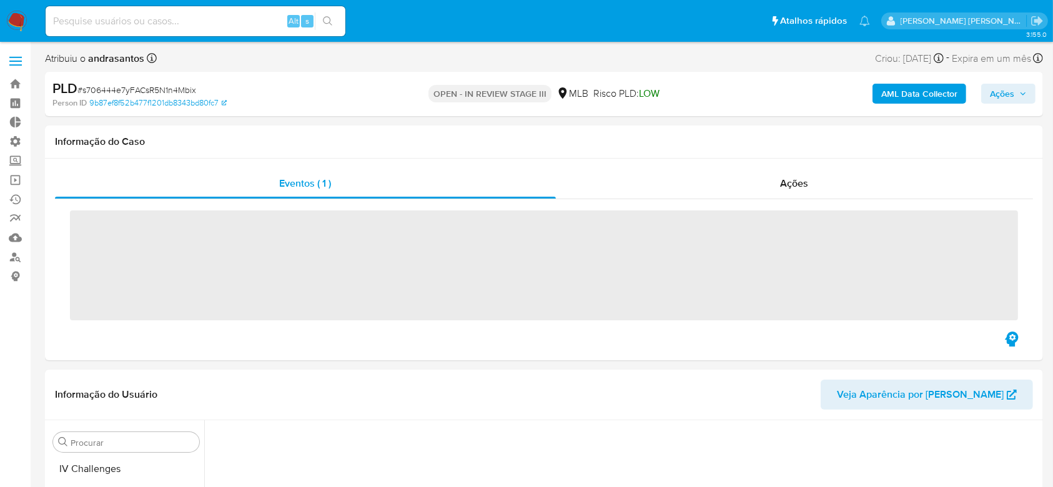
scroll to position [558, 0]
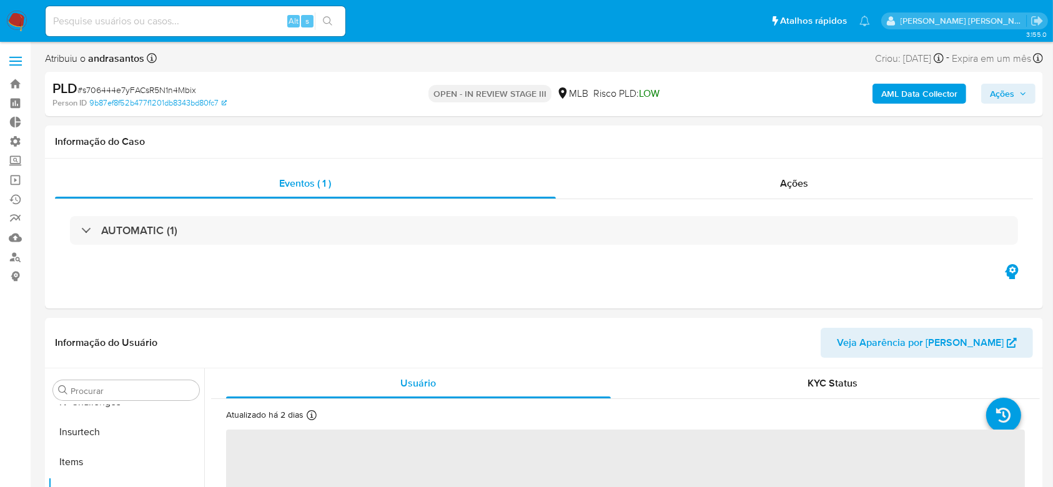
select select "10"
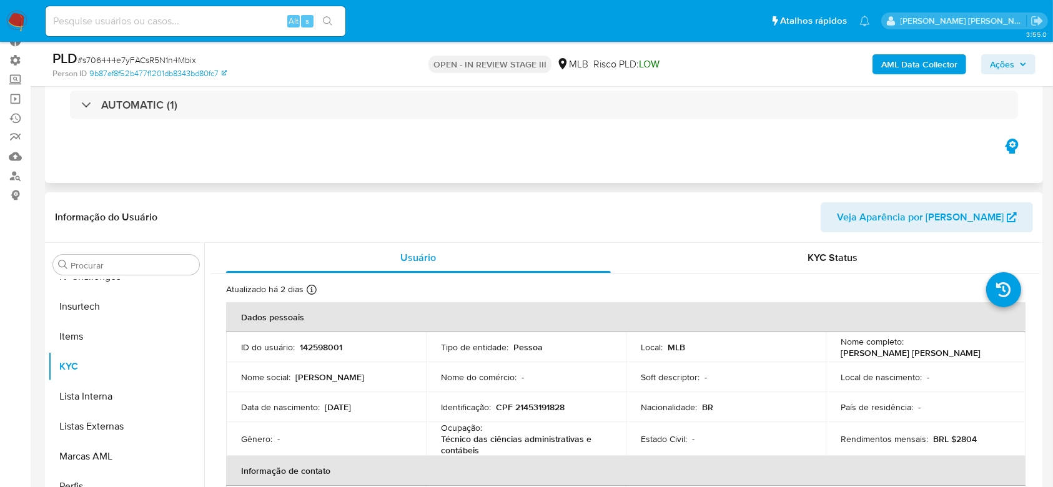
scroll to position [83, 0]
click at [136, 64] on span "# s706444e7yFACsR5N1n4Mbix" at bounding box center [136, 60] width 119 height 12
copy span "s706444e7yFACsR5N1n4Mbix"
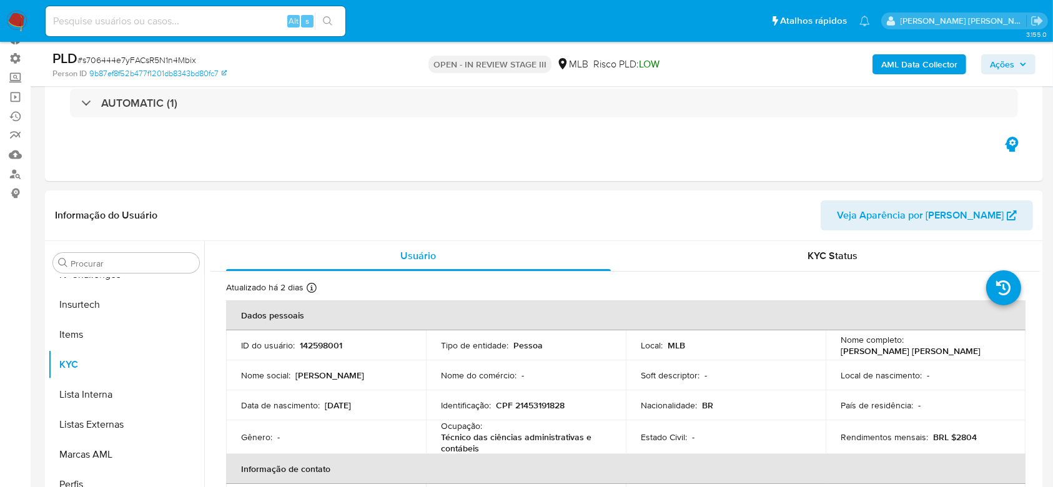
click at [133, 17] on input at bounding box center [196, 21] width 300 height 16
paste input "gk0SJSumsDrNRXOHRTNG1JJh"
type input "gk0SJSumsDrNRXOHRTNG1JJh"
click at [328, 20] on icon "search-icon" at bounding box center [328, 21] width 10 height 10
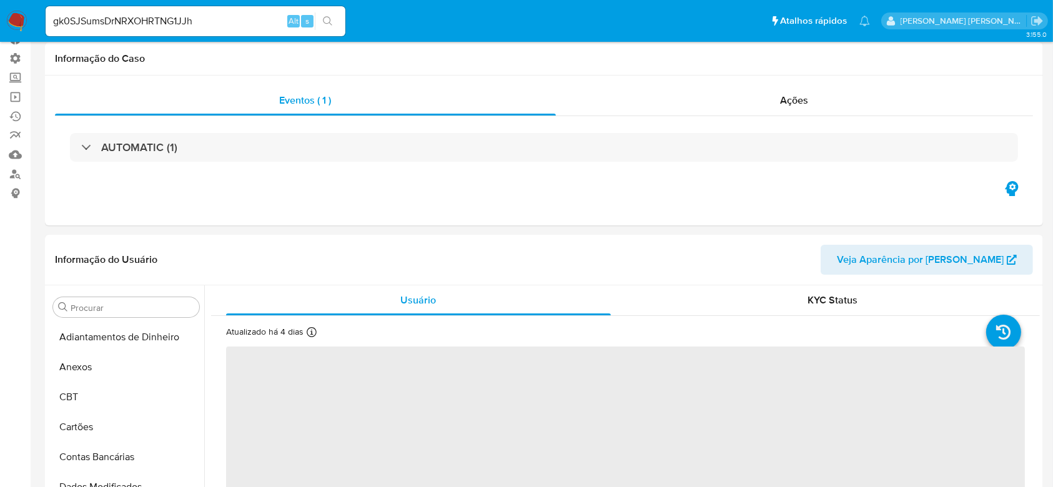
select select "10"
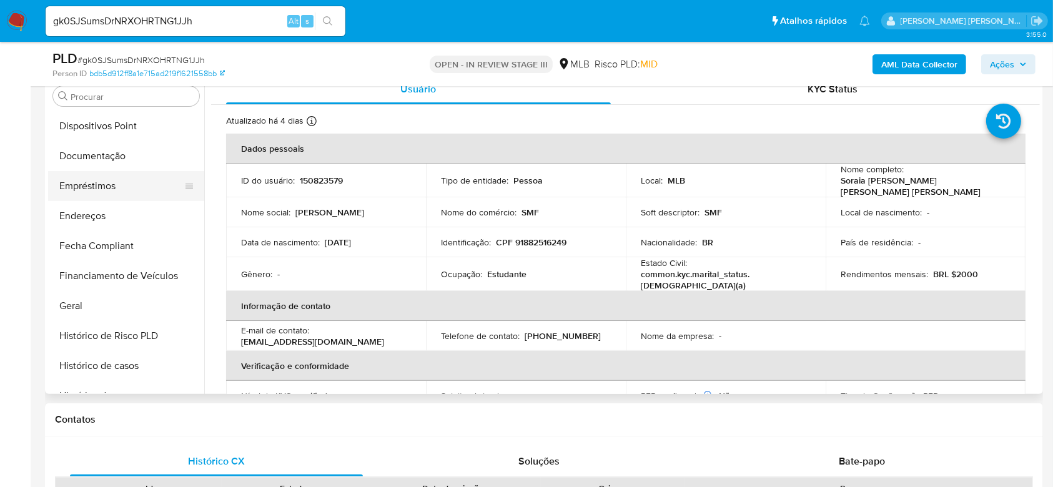
scroll to position [225, 0]
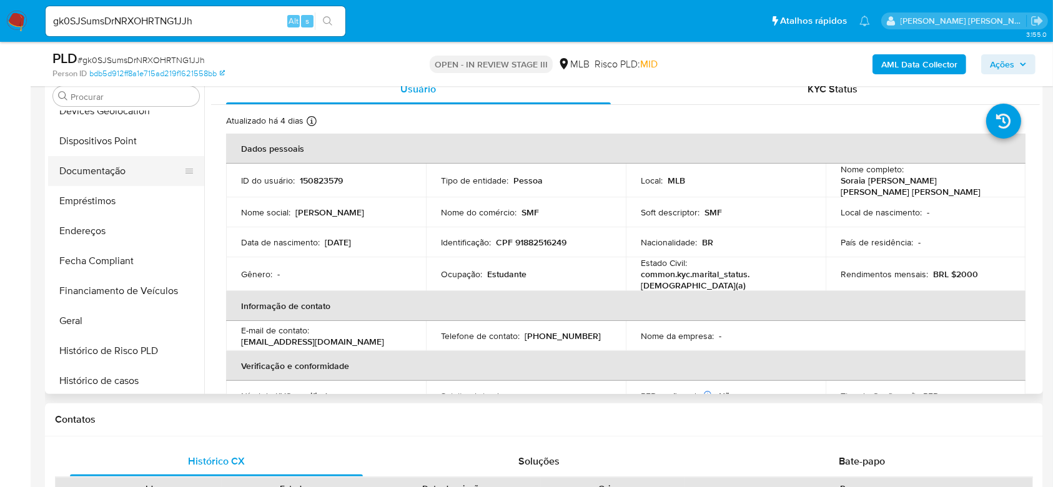
click at [107, 174] on button "Documentação" at bounding box center [121, 171] width 146 height 30
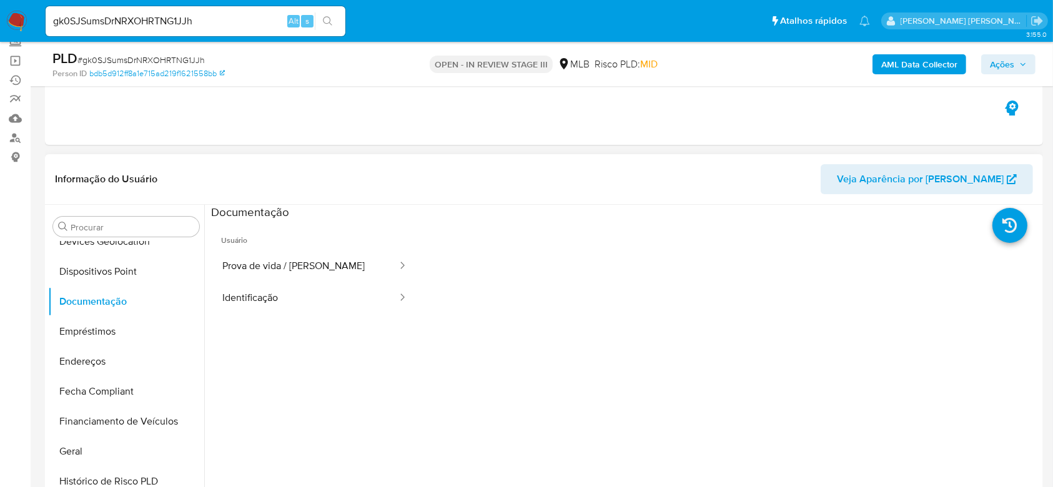
scroll to position [166, 0]
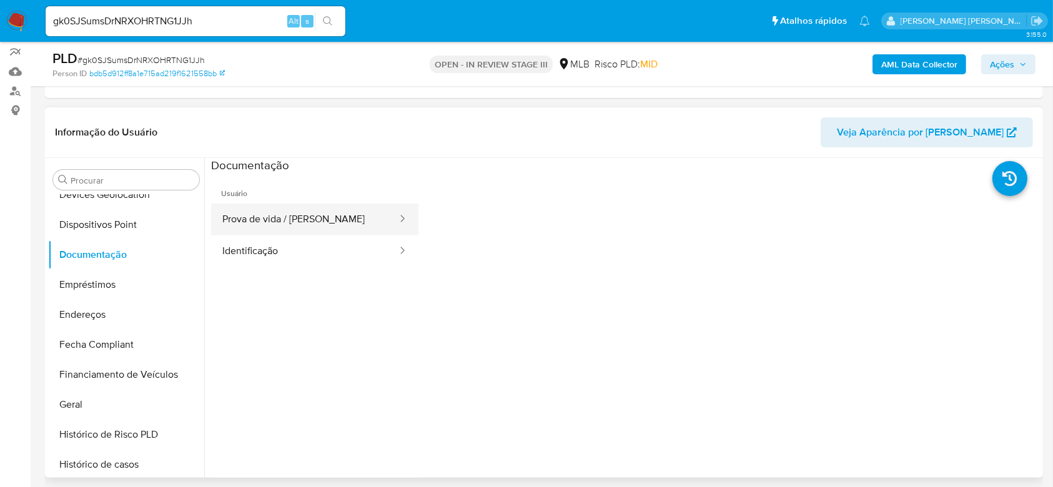
click at [302, 220] on button "Prova de vida / [PERSON_NAME]" at bounding box center [304, 220] width 187 height 32
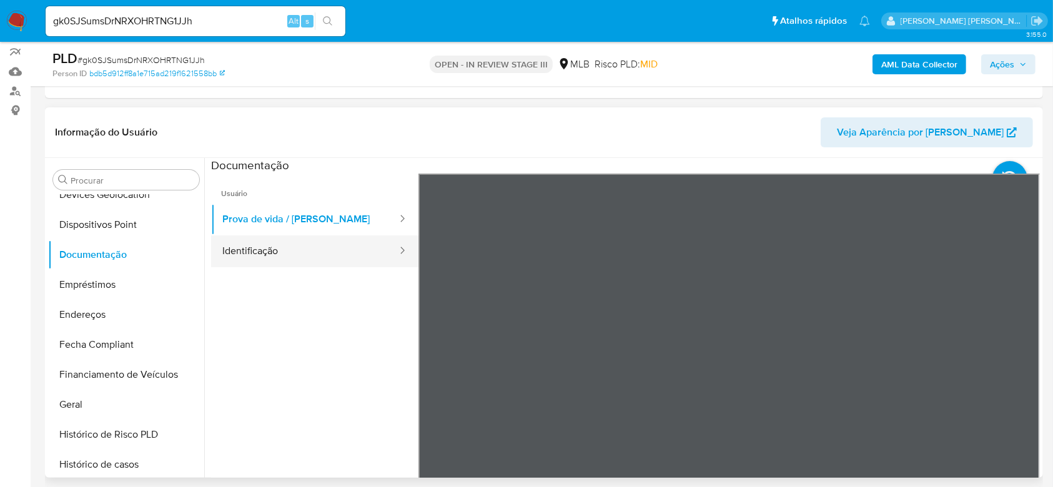
click at [280, 258] on button "Identificação" at bounding box center [304, 251] width 187 height 32
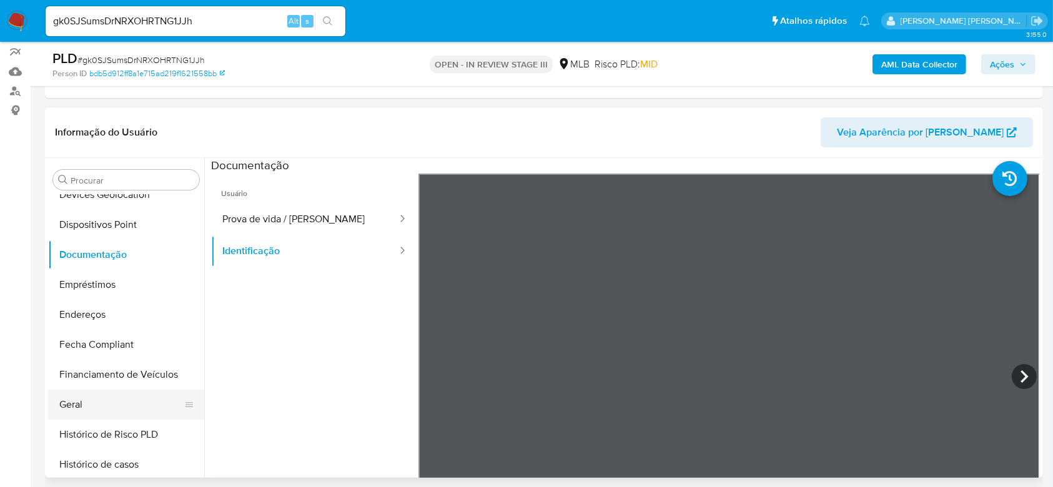
click at [95, 395] on button "Geral" at bounding box center [121, 405] width 146 height 30
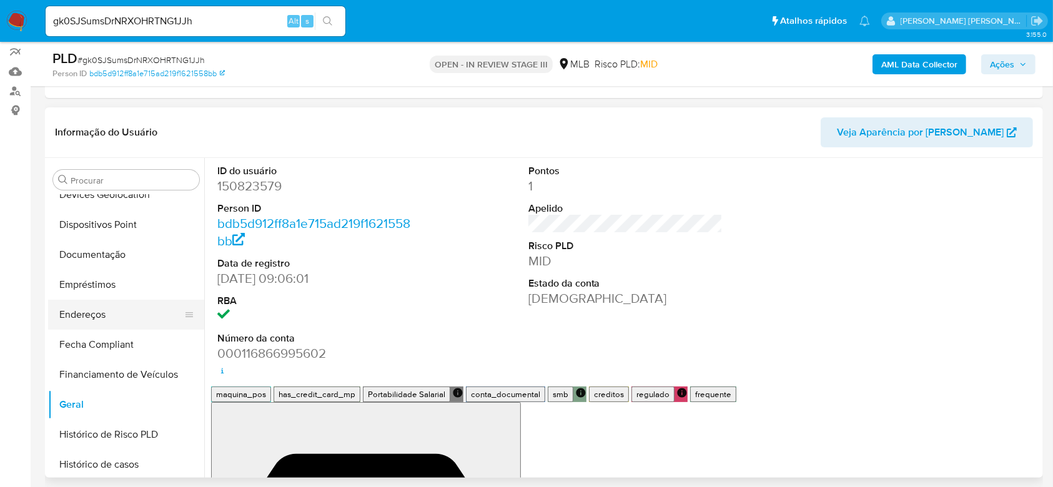
scroll to position [308, 0]
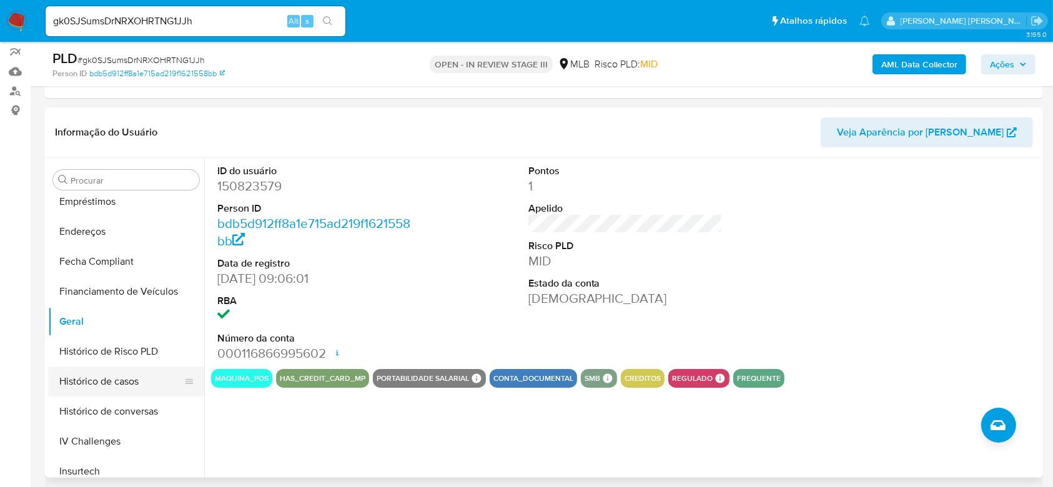
click at [77, 381] on button "Histórico de casos" at bounding box center [121, 382] width 146 height 30
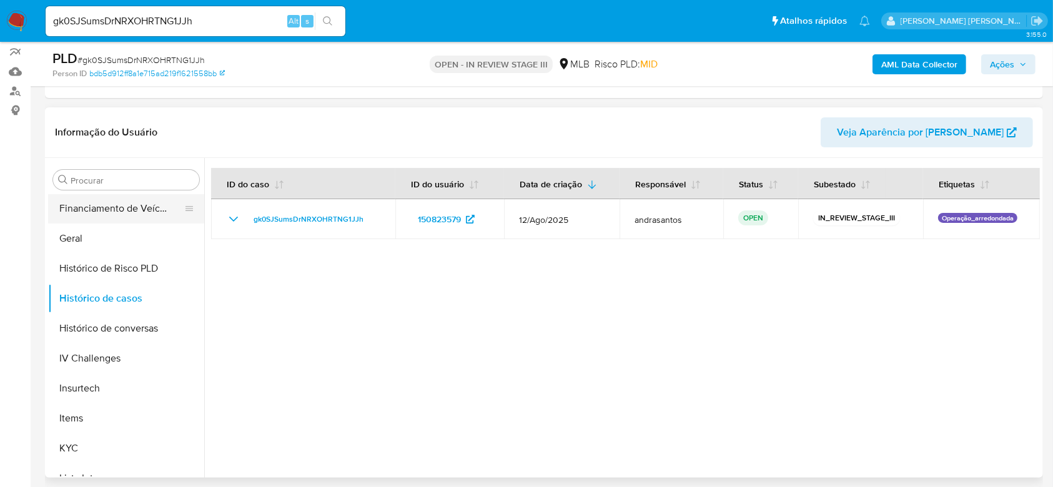
scroll to position [475, 0]
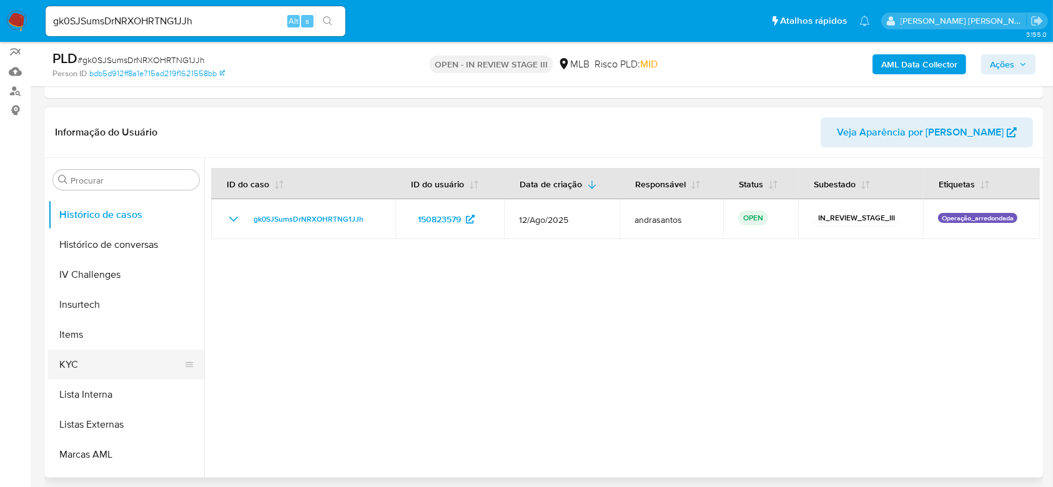
click at [93, 355] on button "KYC" at bounding box center [121, 365] width 146 height 30
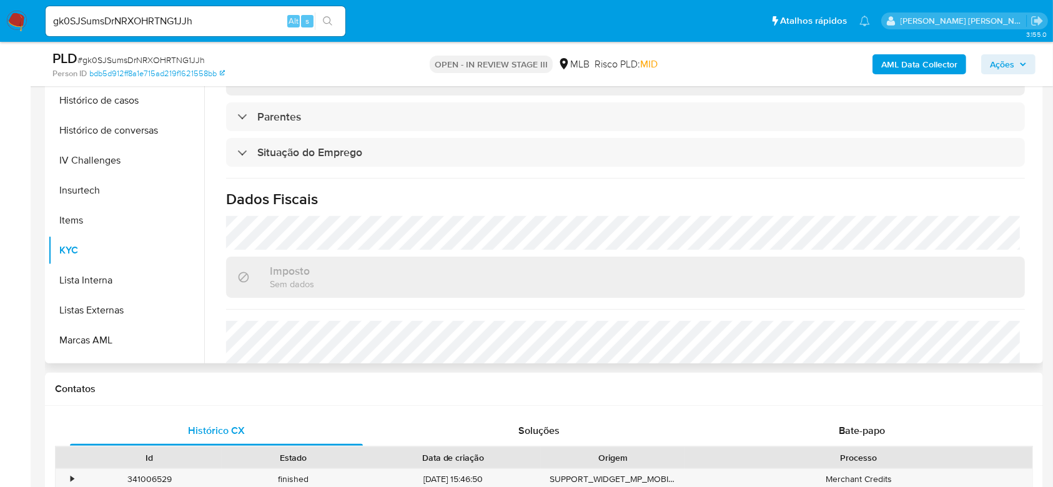
scroll to position [500, 0]
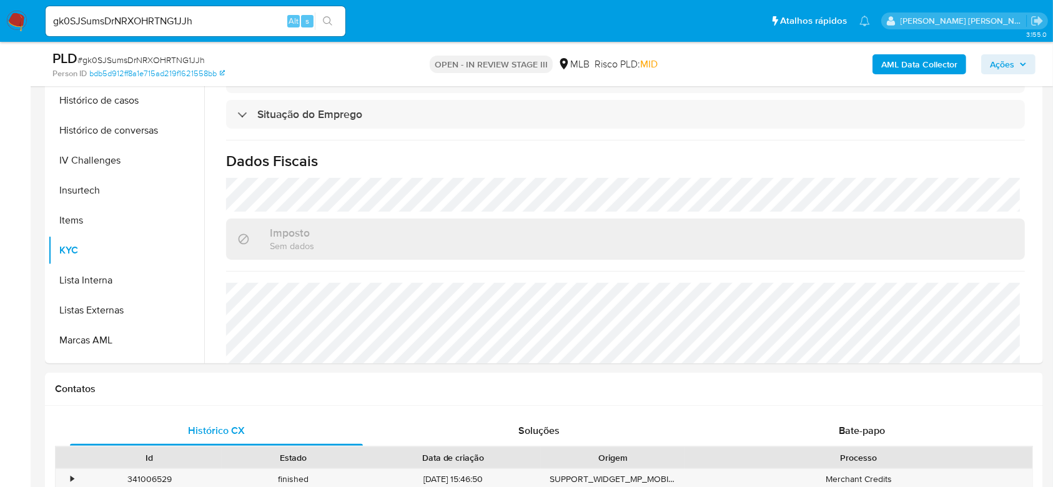
click at [150, 17] on input "gk0SJSumsDrNRXOHRTNG1JJh" at bounding box center [196, 21] width 300 height 16
paste input "kwu3rgzAKmLzIfa9g4vQPwB4"
type input "kwu3rgzAKmLzIfa9g4vQPwB4"
click at [330, 21] on icon "search-icon" at bounding box center [327, 20] width 9 height 9
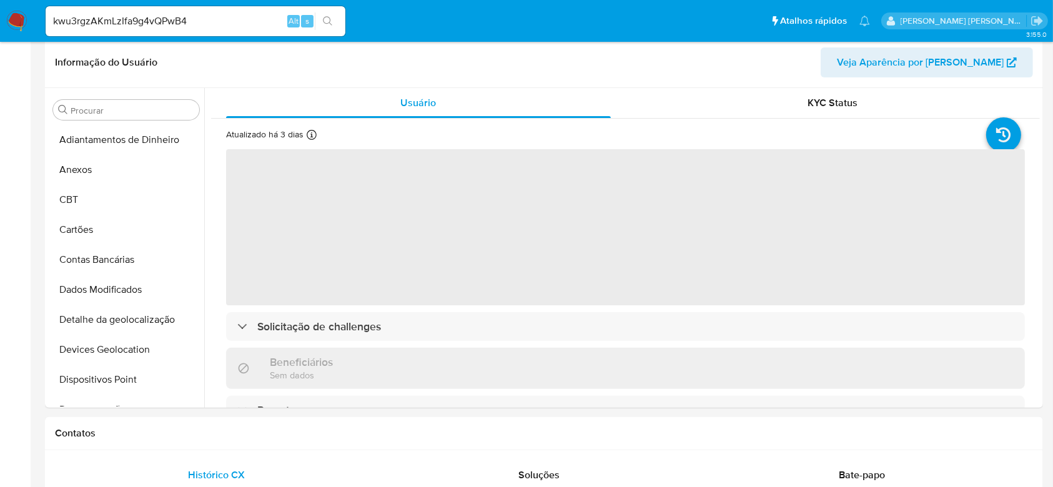
select select "10"
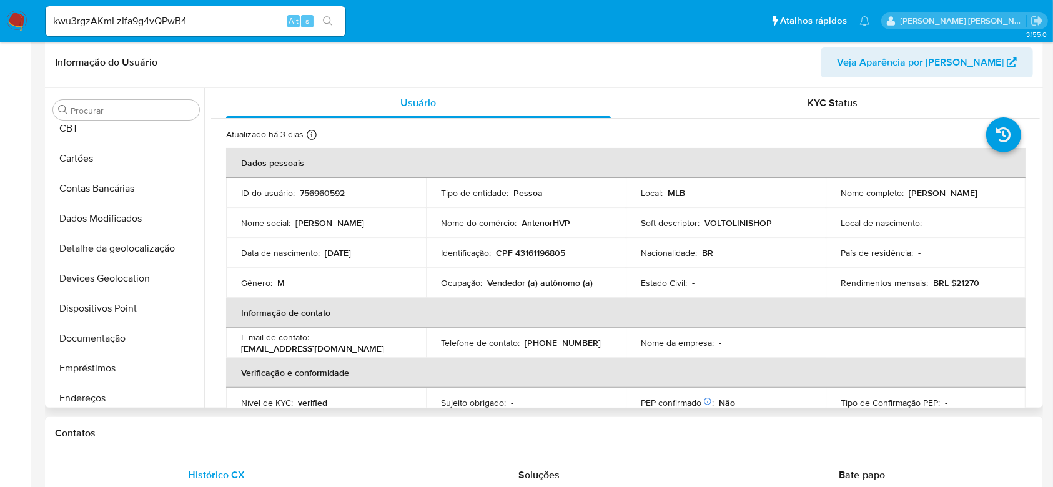
scroll to position [58, 0]
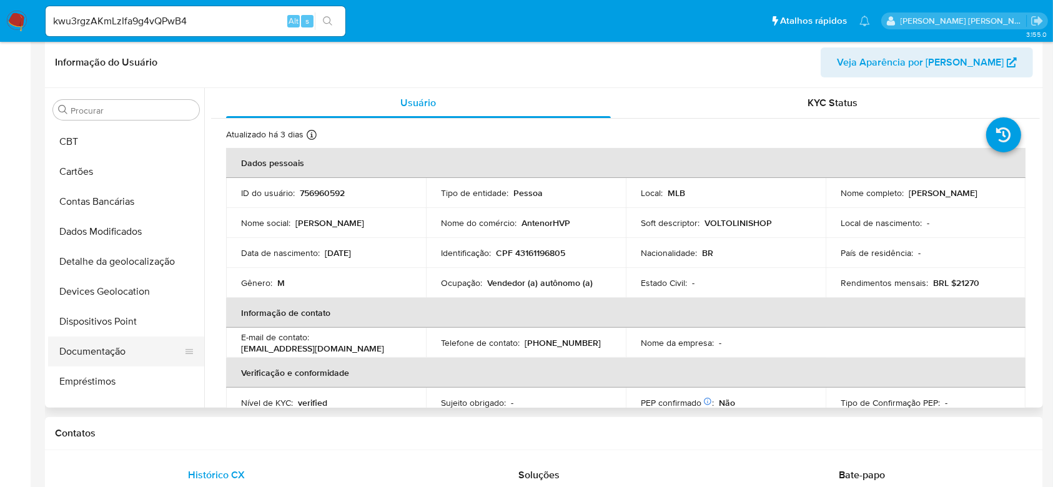
click at [87, 354] on button "Documentação" at bounding box center [121, 352] width 146 height 30
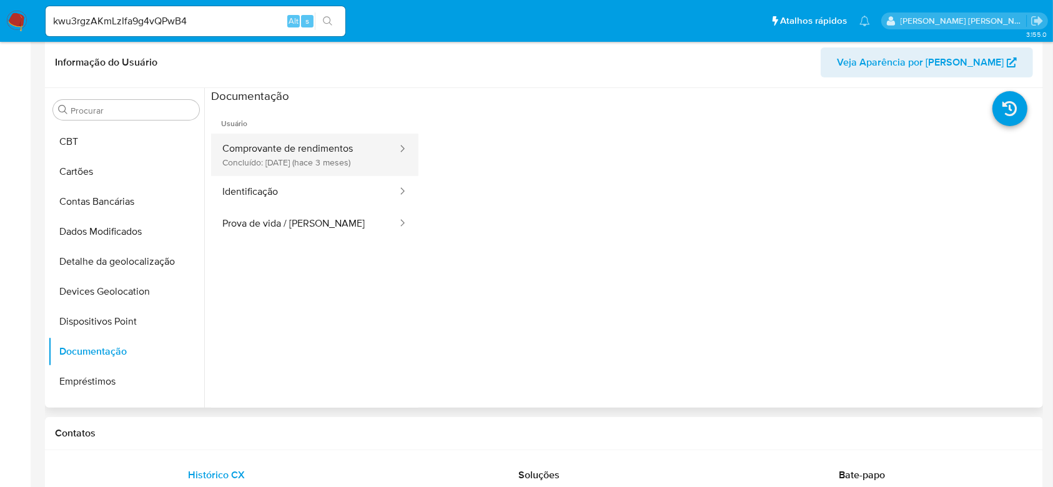
click at [300, 159] on button "Comprovante de rendimentos Concluído: [DATE] (hace 3 meses)" at bounding box center [304, 155] width 187 height 42
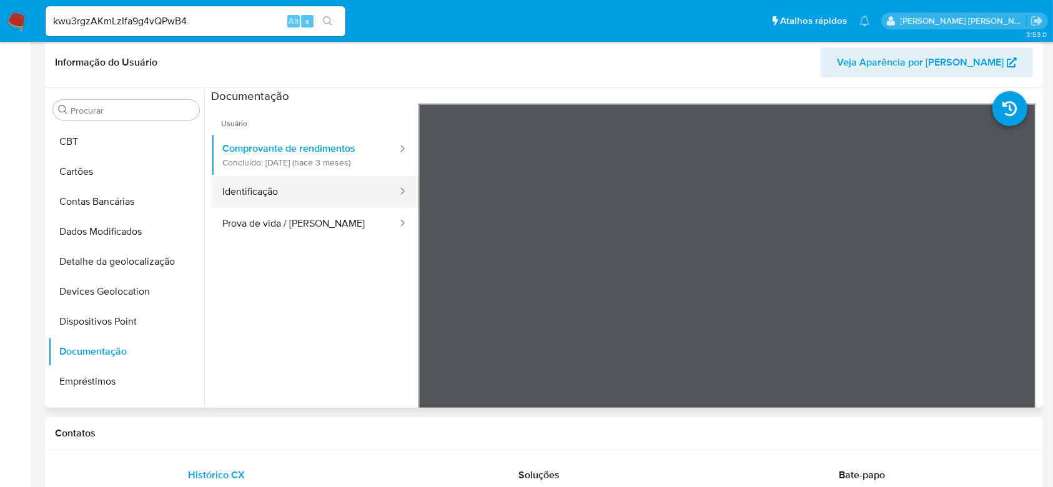
click at [273, 200] on button "Identificação" at bounding box center [304, 192] width 187 height 32
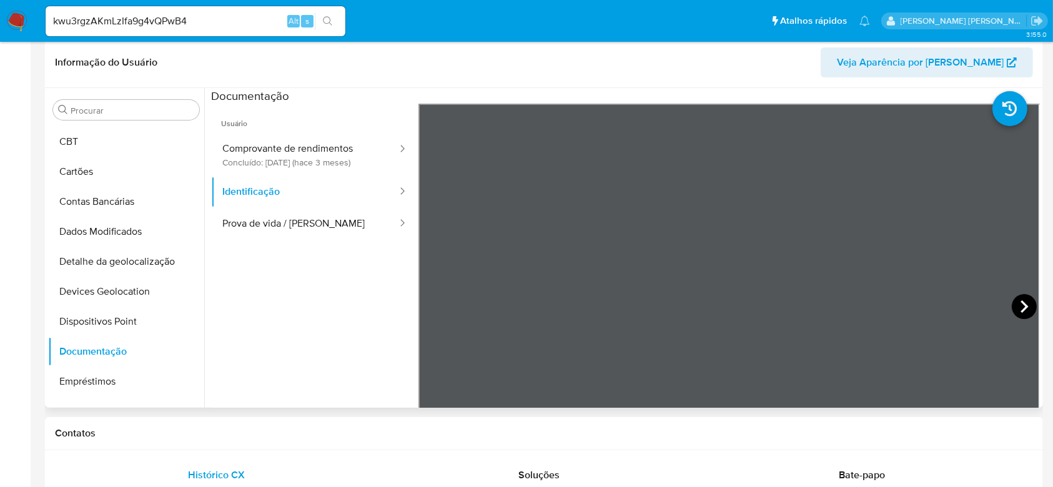
click at [1024, 311] on icon at bounding box center [1024, 306] width 25 height 25
click at [302, 217] on button "Prova de vida / [PERSON_NAME]" at bounding box center [304, 224] width 187 height 32
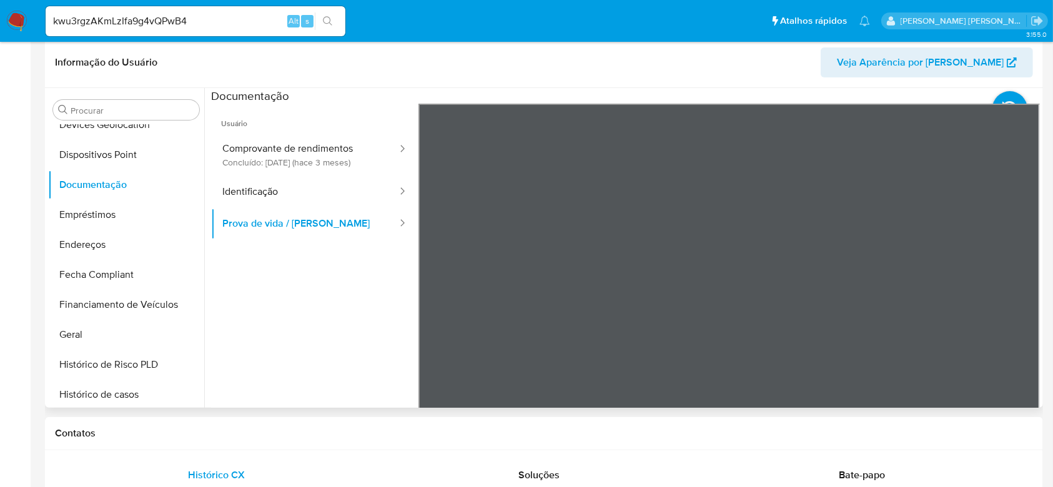
scroll to position [308, 0]
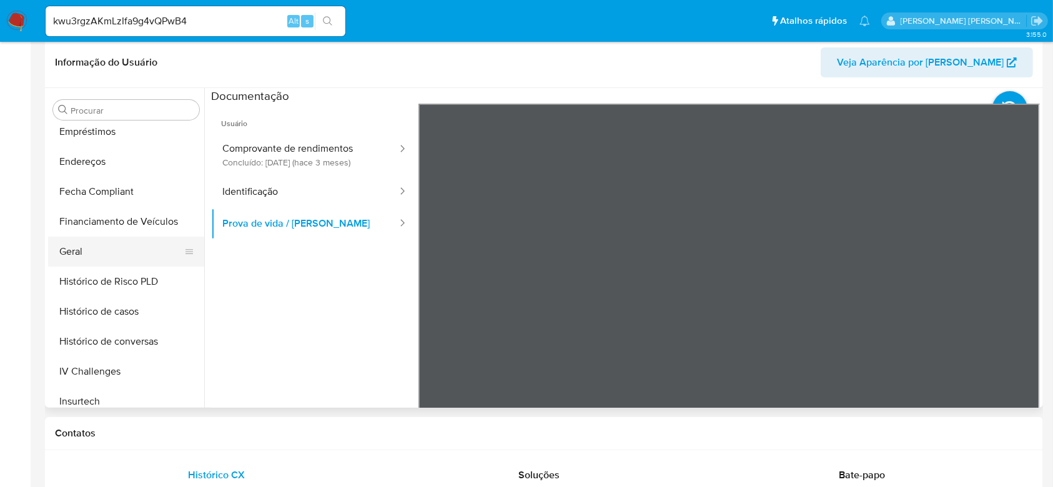
click at [74, 243] on button "Geral" at bounding box center [121, 252] width 146 height 30
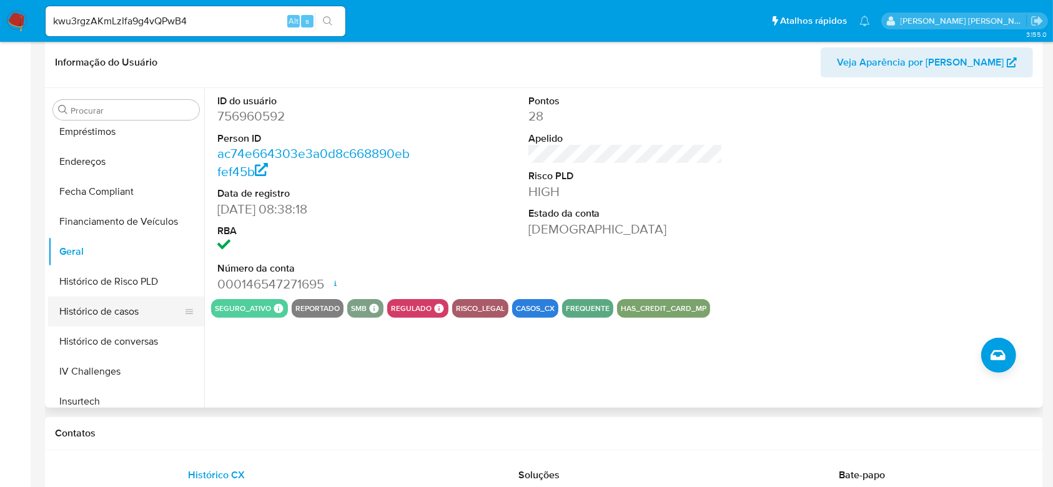
click at [110, 313] on button "Histórico de casos" at bounding box center [121, 312] width 146 height 30
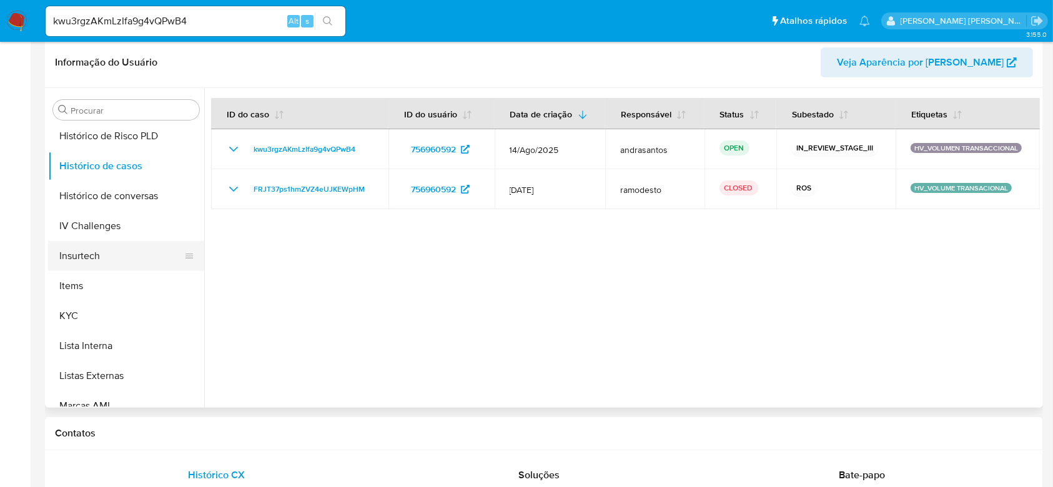
scroll to position [475, 0]
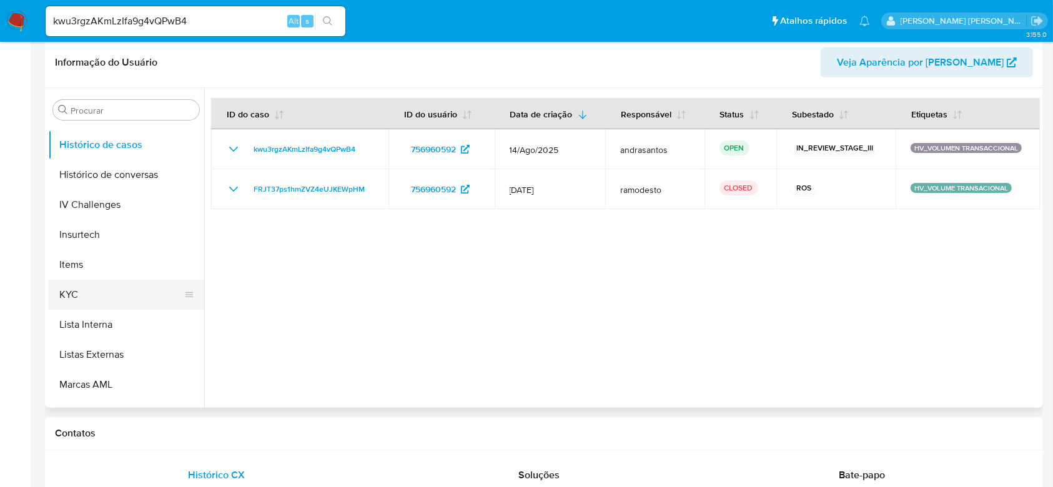
click at [101, 292] on button "KYC" at bounding box center [121, 295] width 146 height 30
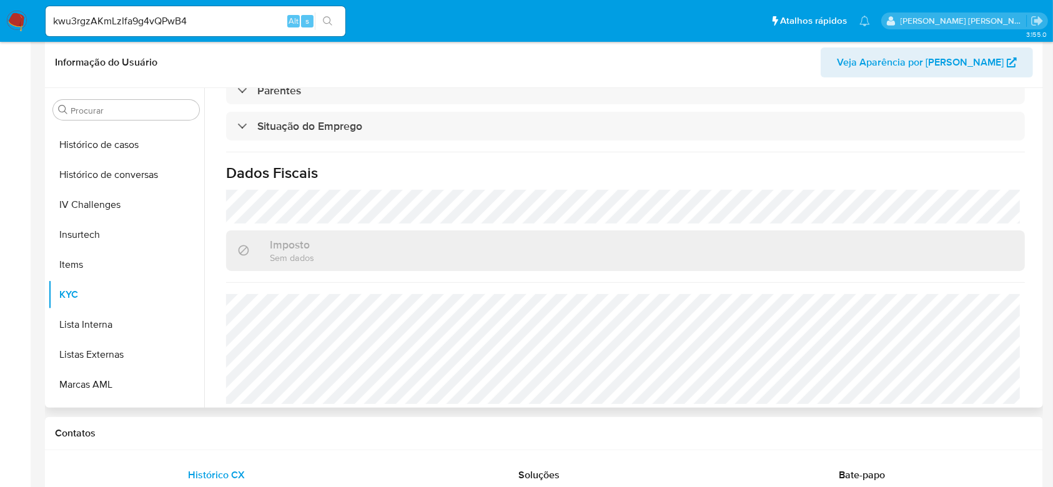
scroll to position [531, 0]
